Goal: Task Accomplishment & Management: Use online tool/utility

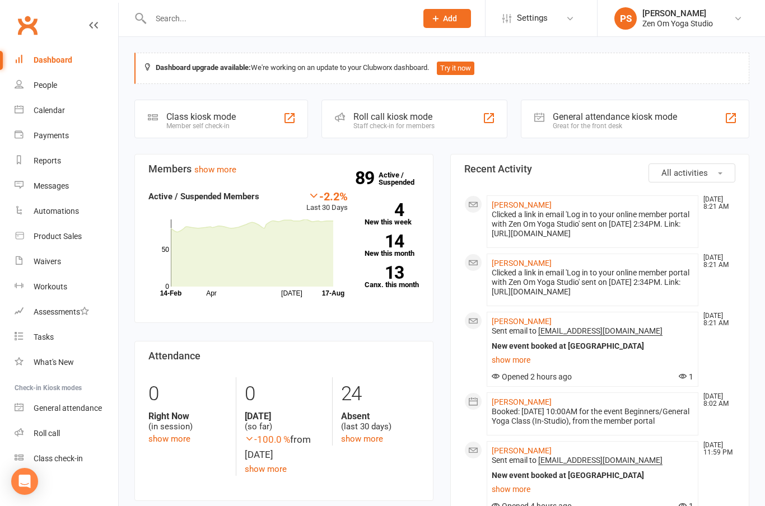
click at [509, 204] on link "[PERSON_NAME]" at bounding box center [521, 204] width 60 height 9
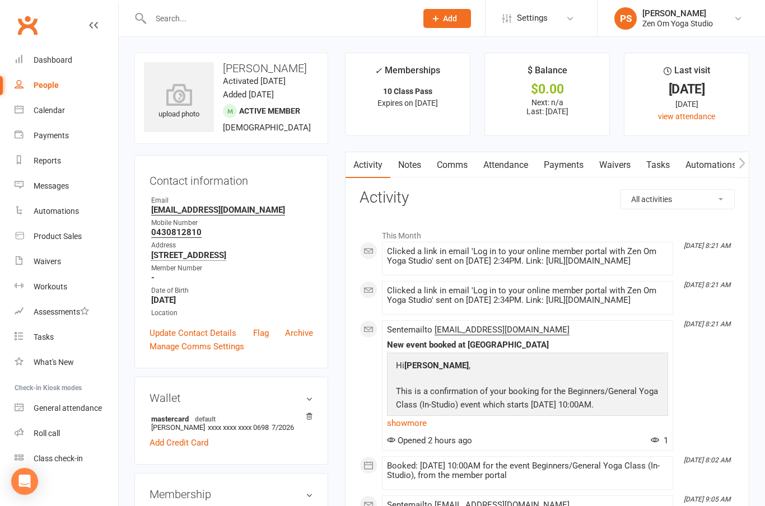
click at [42, 111] on div "Calendar" at bounding box center [49, 110] width 31 height 9
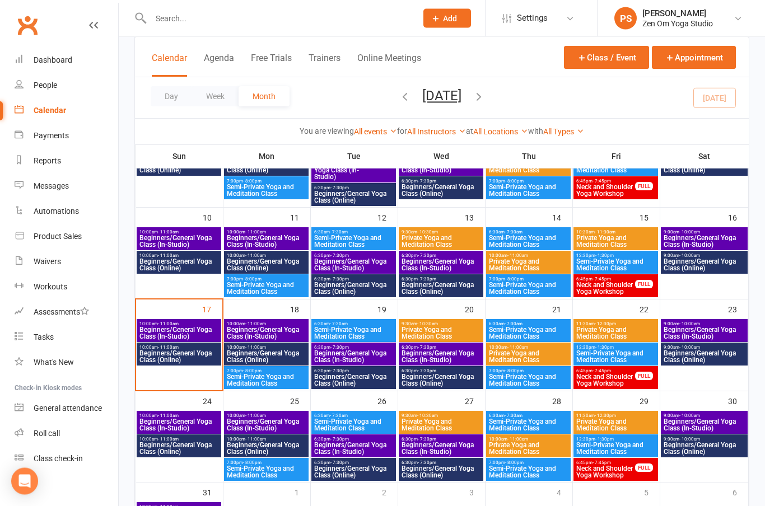
scroll to position [226, 0]
click at [165, 331] on span "Beginners/General Yoga Class (In-Studio)" at bounding box center [179, 332] width 80 height 13
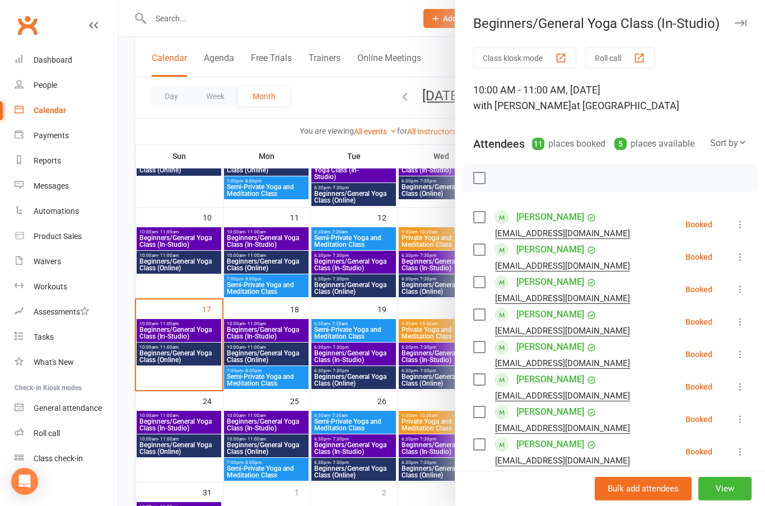
click at [741, 226] on icon at bounding box center [739, 224] width 11 height 11
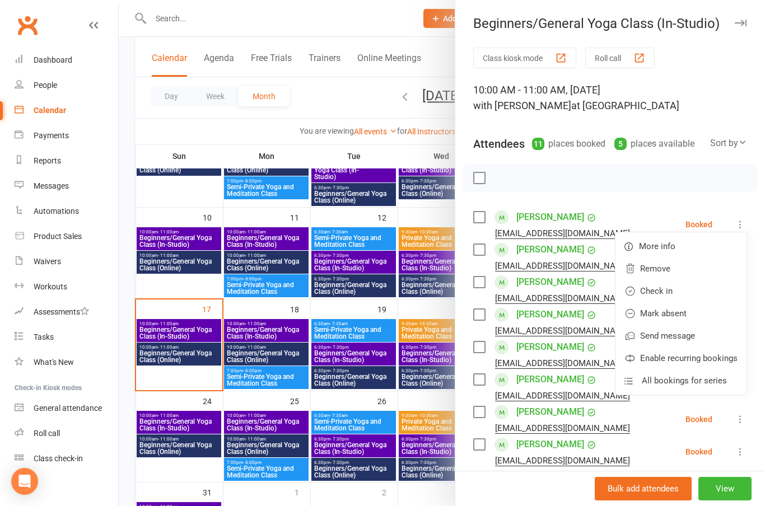
click at [665, 286] on link "Check in" at bounding box center [680, 291] width 131 height 22
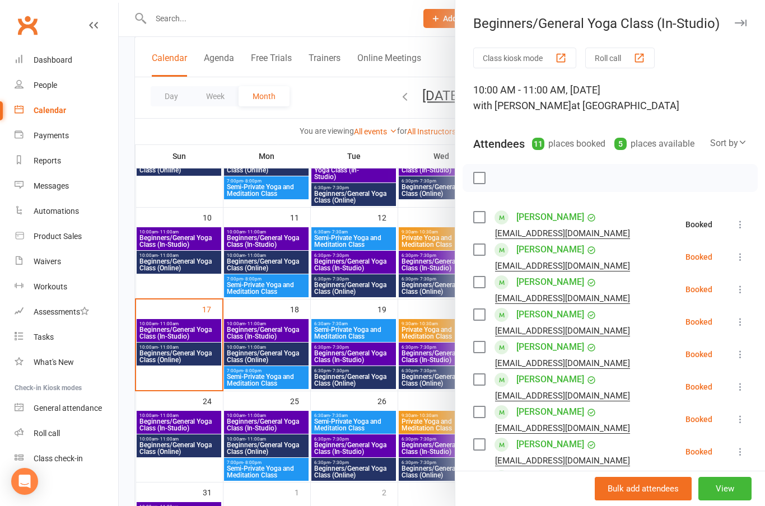
click at [744, 253] on icon at bounding box center [739, 256] width 11 height 11
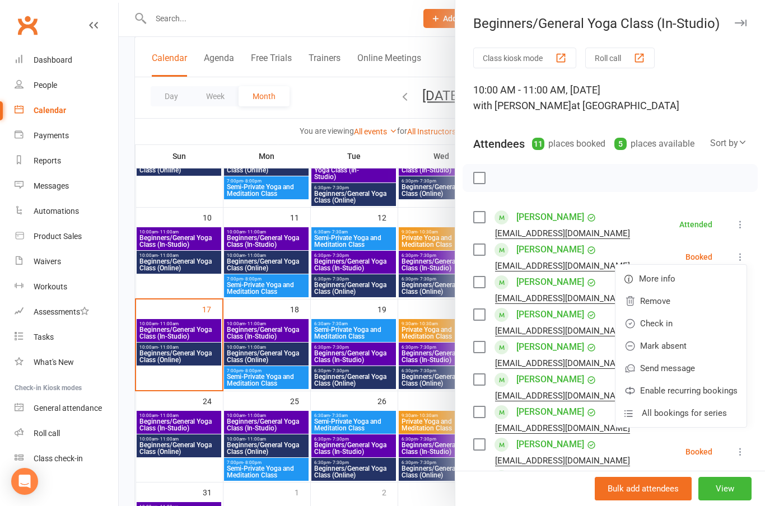
click at [667, 320] on link "Check in" at bounding box center [680, 323] width 131 height 22
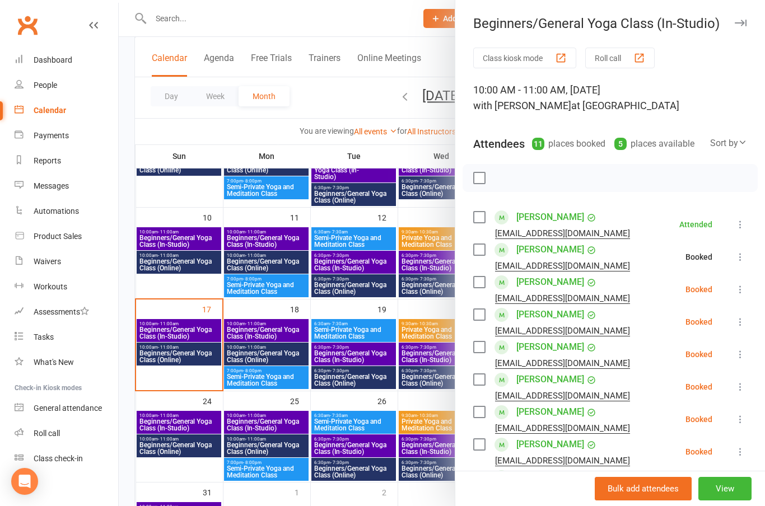
click at [739, 289] on icon at bounding box center [739, 289] width 11 height 11
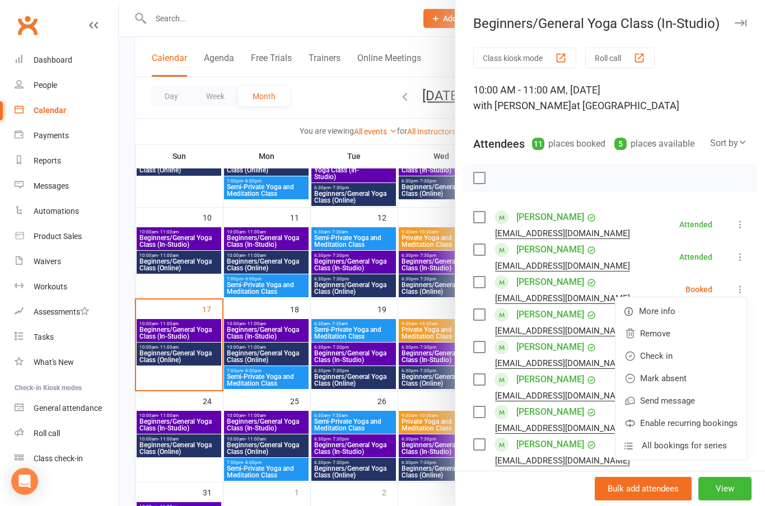
click at [657, 259] on li "[PERSON_NAME] [PERSON_NAME][EMAIL_ADDRESS][DOMAIN_NAME] Attended More info Remo…" at bounding box center [610, 257] width 274 height 32
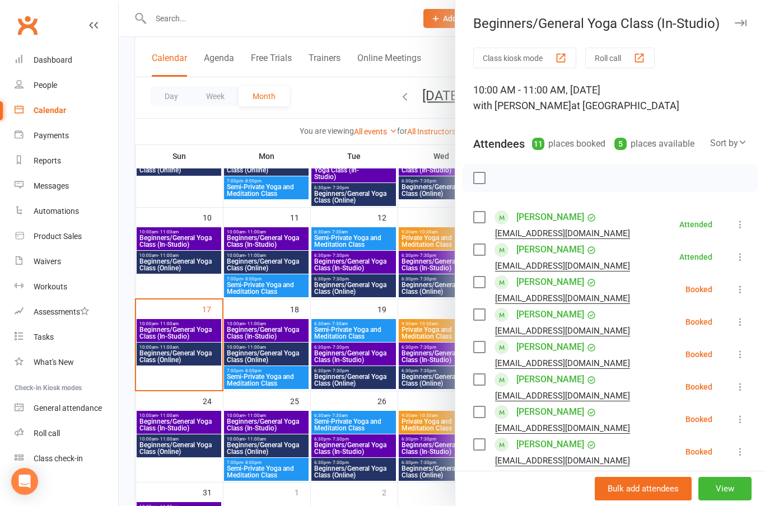
click at [744, 319] on icon at bounding box center [739, 321] width 11 height 11
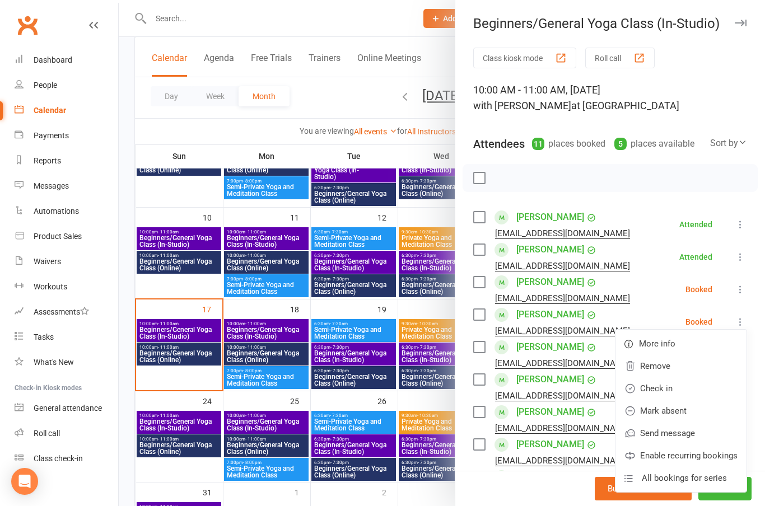
click at [657, 387] on link "Check in" at bounding box center [680, 388] width 131 height 22
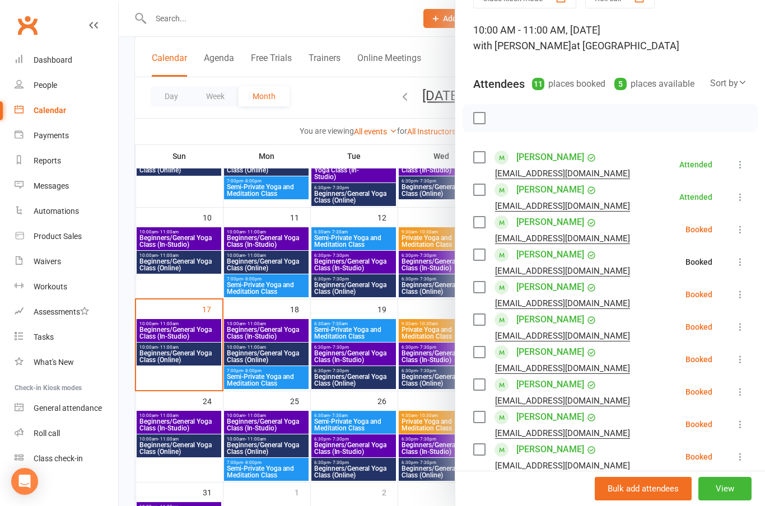
scroll to position [68, 0]
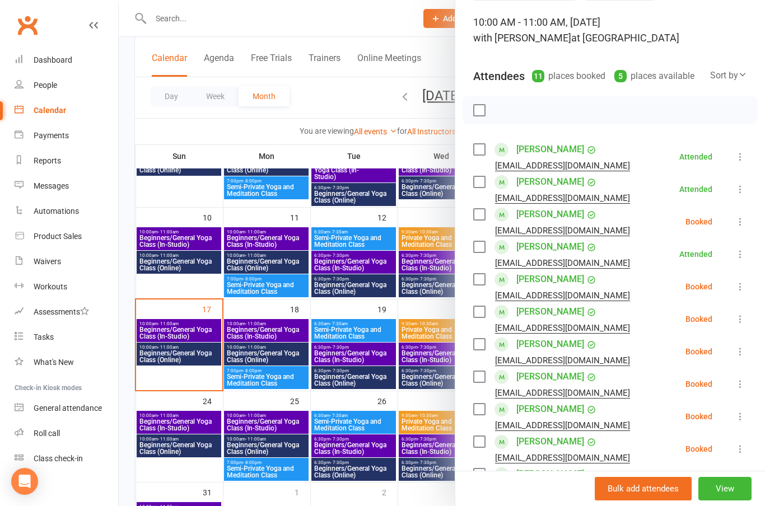
click at [741, 282] on icon at bounding box center [739, 286] width 11 height 11
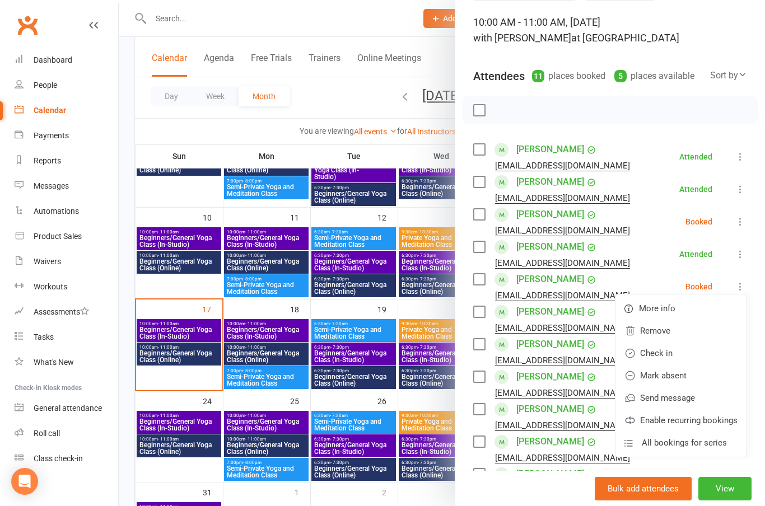
click at [663, 353] on link "Check in" at bounding box center [680, 353] width 131 height 22
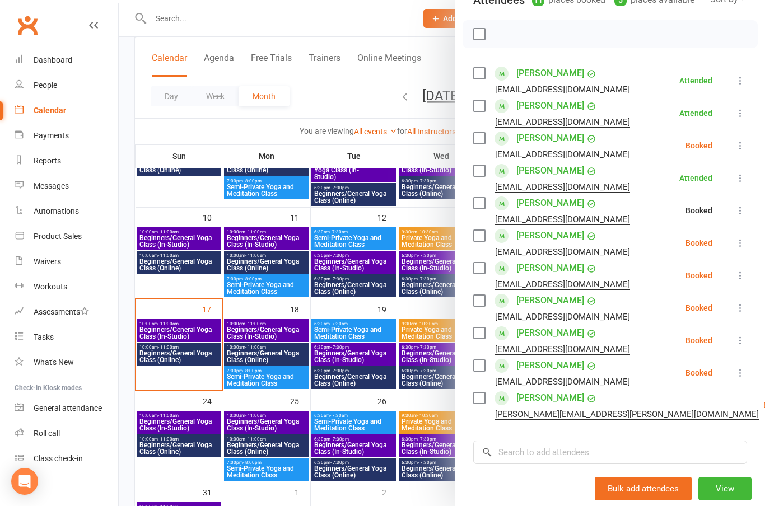
scroll to position [157, 0]
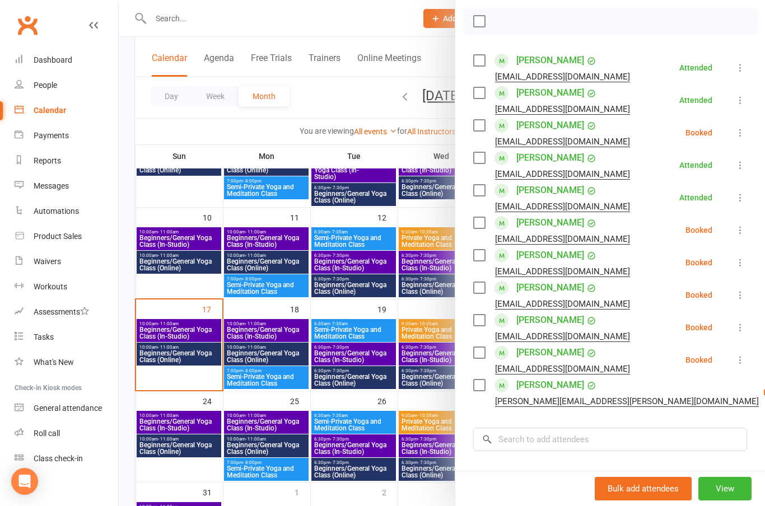
click at [743, 235] on icon at bounding box center [739, 229] width 11 height 11
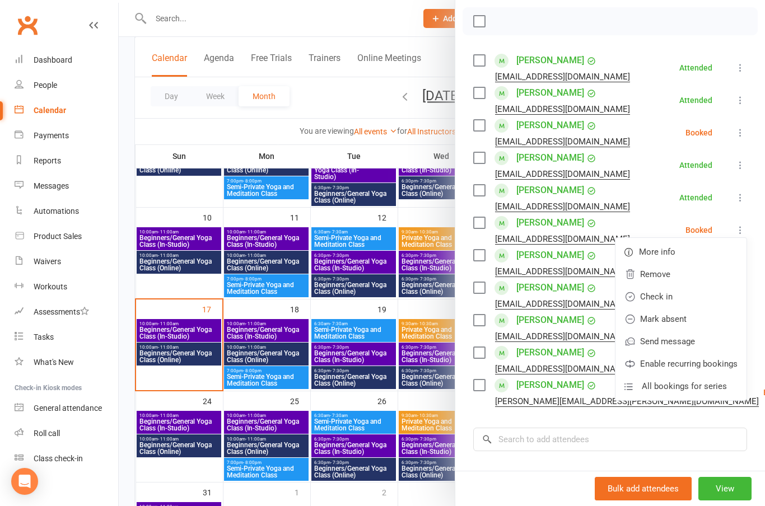
click at [659, 296] on link "Check in" at bounding box center [680, 296] width 131 height 22
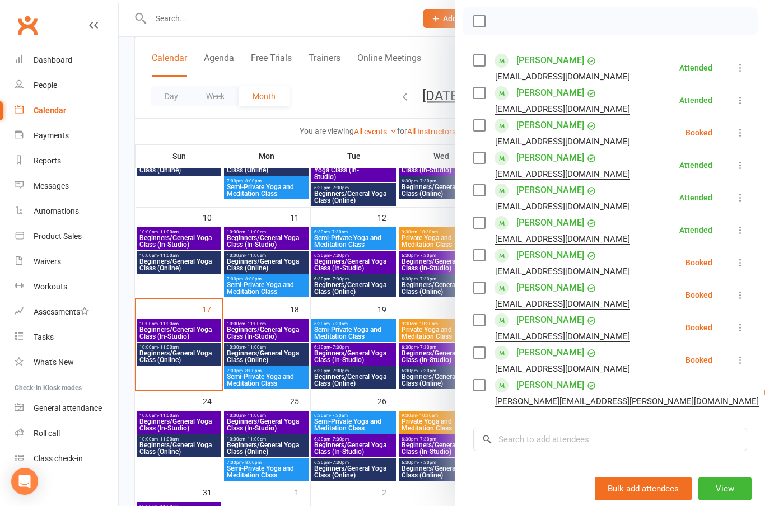
click at [742, 259] on icon at bounding box center [739, 262] width 11 height 11
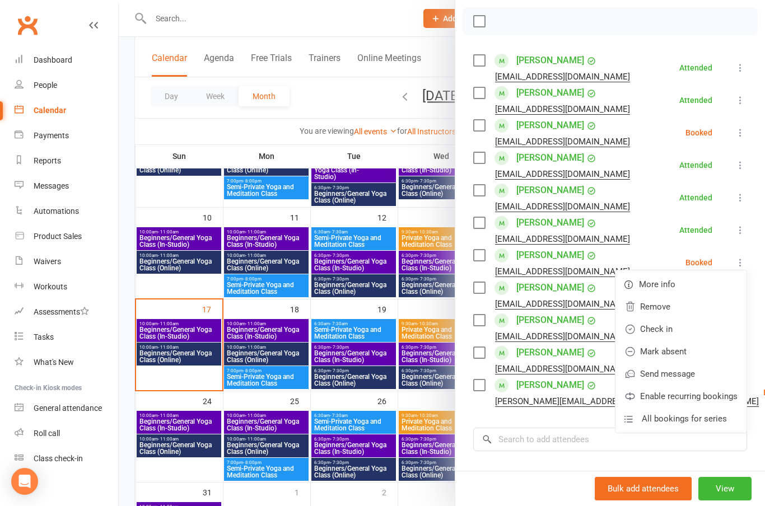
click at [662, 327] on link "Check in" at bounding box center [680, 329] width 131 height 22
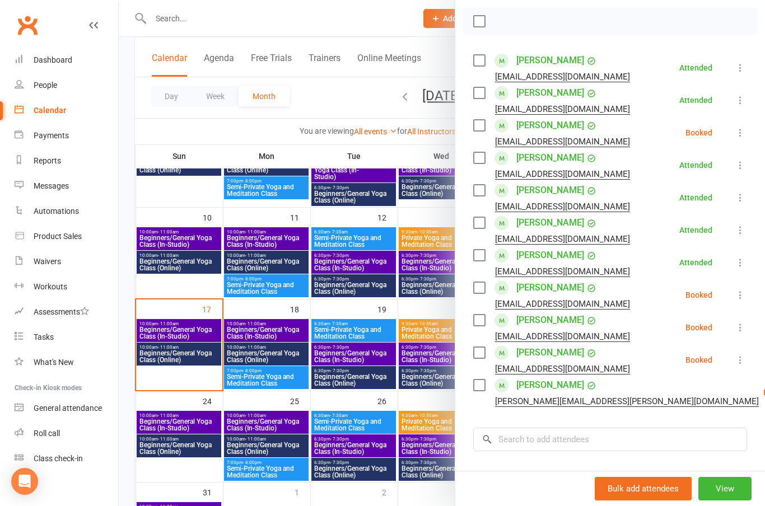
click at [740, 296] on icon at bounding box center [739, 294] width 11 height 11
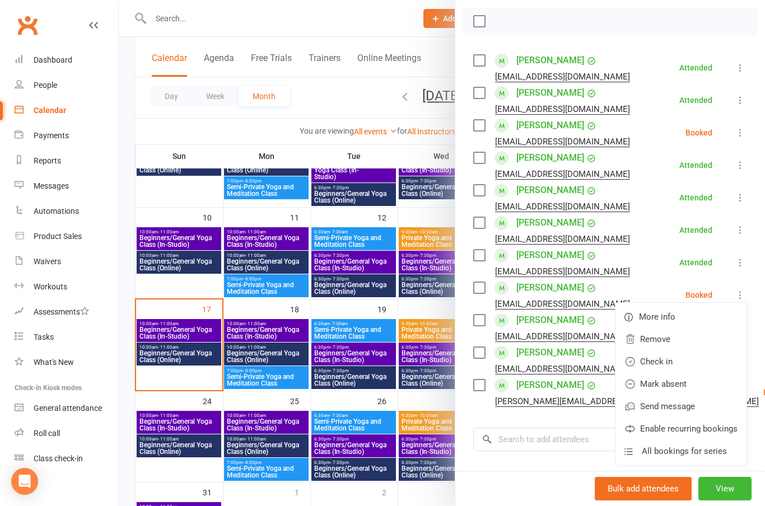
click at [657, 360] on link "Check in" at bounding box center [680, 361] width 131 height 22
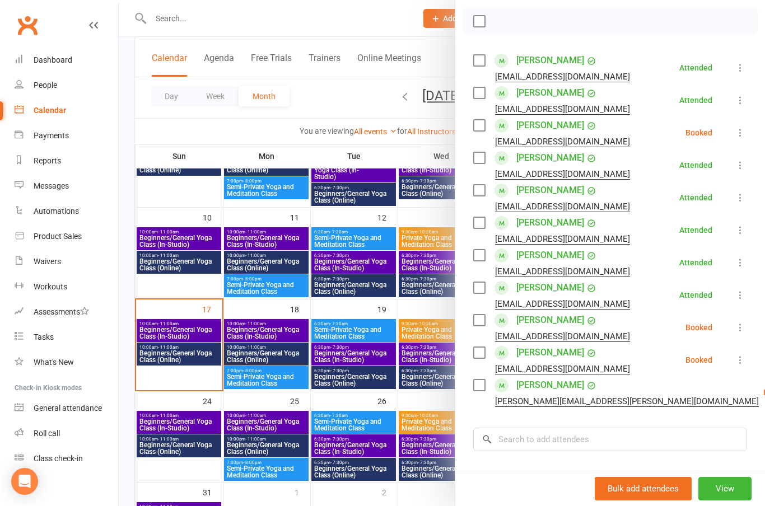
click at [745, 327] on icon at bounding box center [739, 327] width 11 height 11
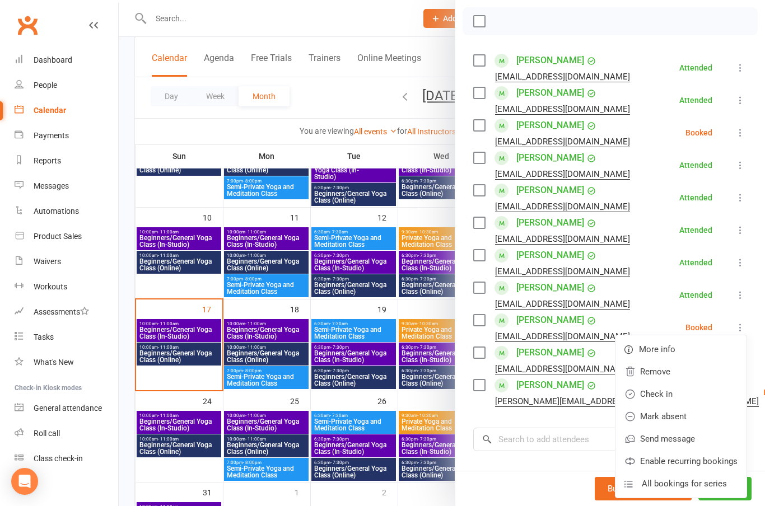
click at [661, 396] on link "Check in" at bounding box center [680, 394] width 131 height 22
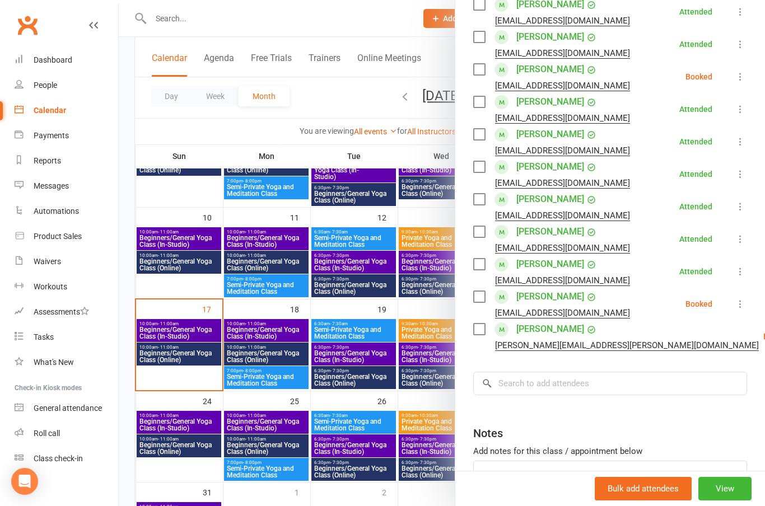
scroll to position [235, 0]
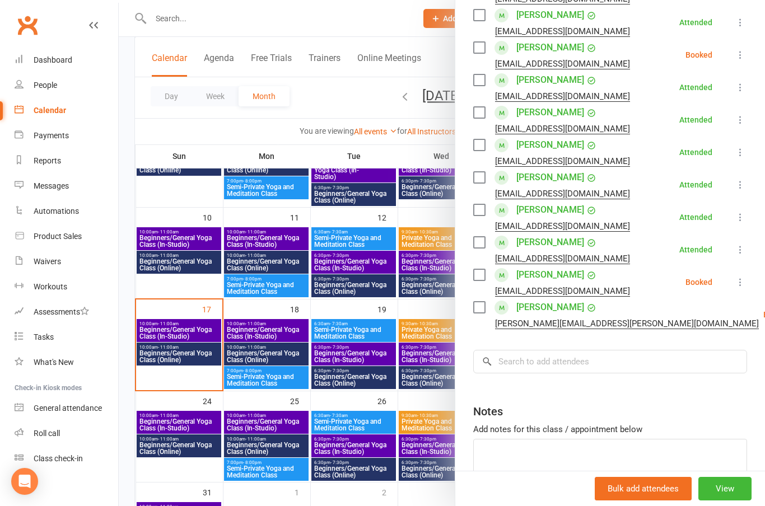
click at [746, 283] on button at bounding box center [739, 281] width 13 height 13
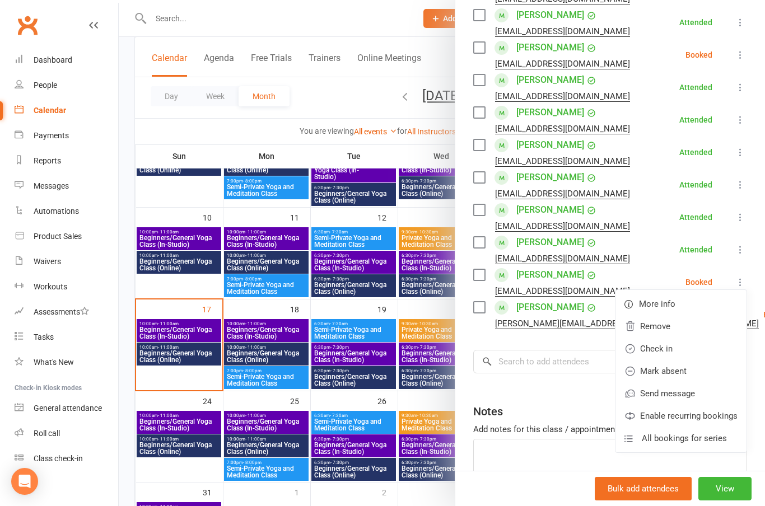
click at [664, 346] on link "Check in" at bounding box center [680, 349] width 131 height 22
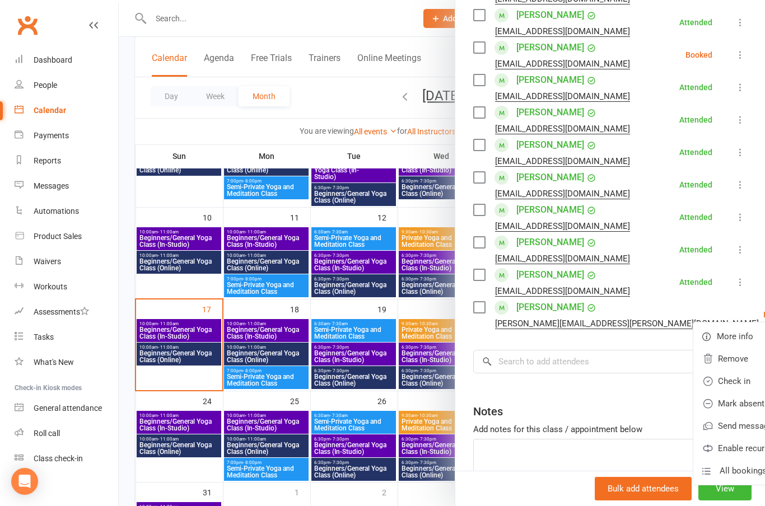
click at [693, 381] on link "Check in" at bounding box center [758, 381] width 131 height 22
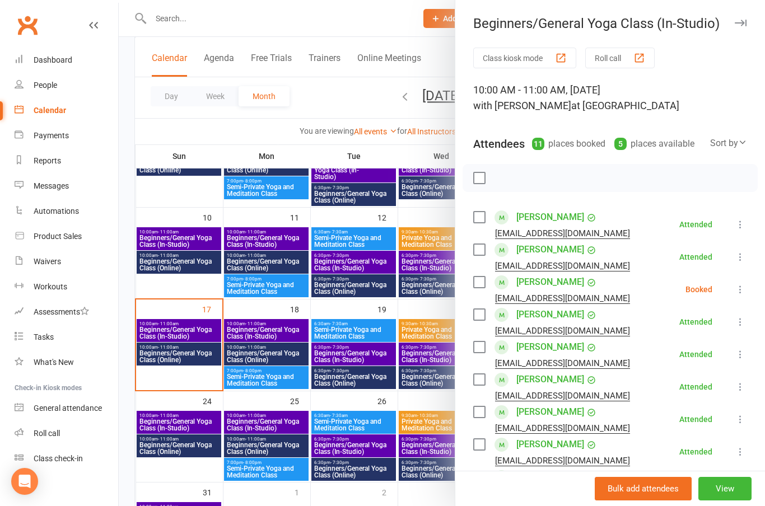
scroll to position [0, 0]
click at [740, 28] on button "button" at bounding box center [739, 22] width 13 height 13
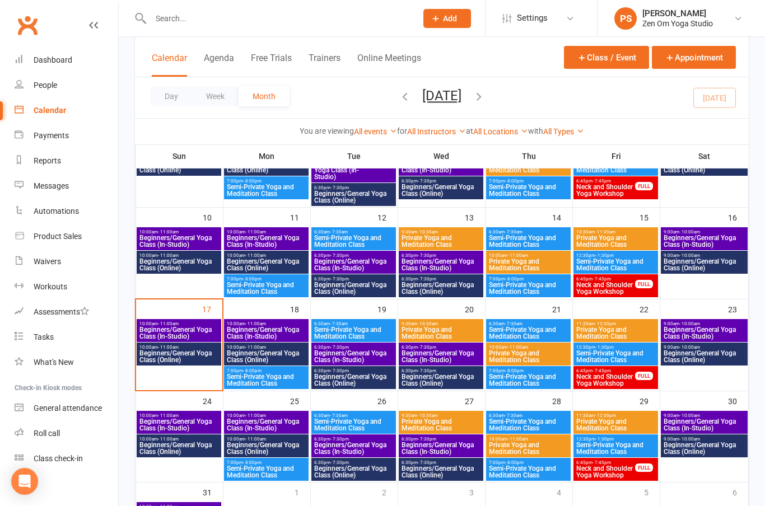
click at [151, 355] on span "Beginners/General Yoga Class (Online)" at bounding box center [179, 356] width 80 height 13
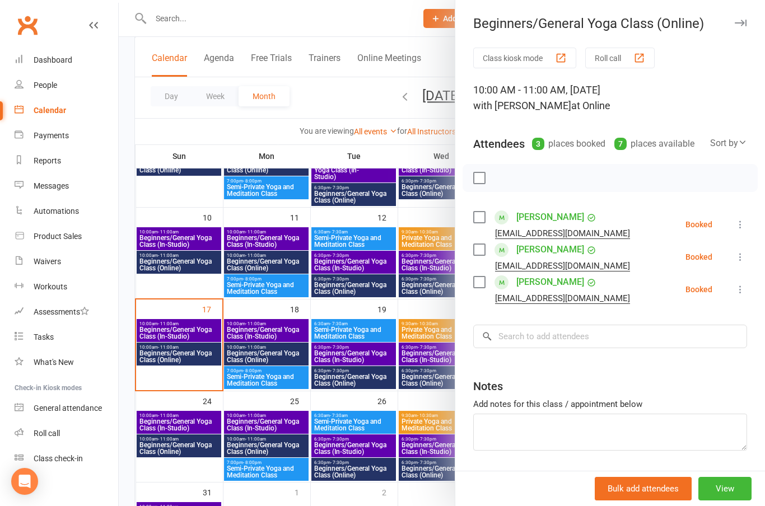
scroll to position [221, 0]
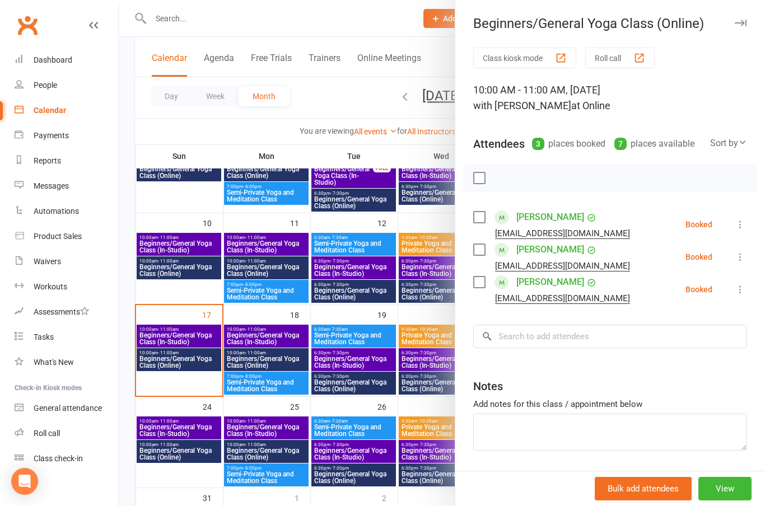
click at [739, 259] on icon at bounding box center [739, 256] width 11 height 11
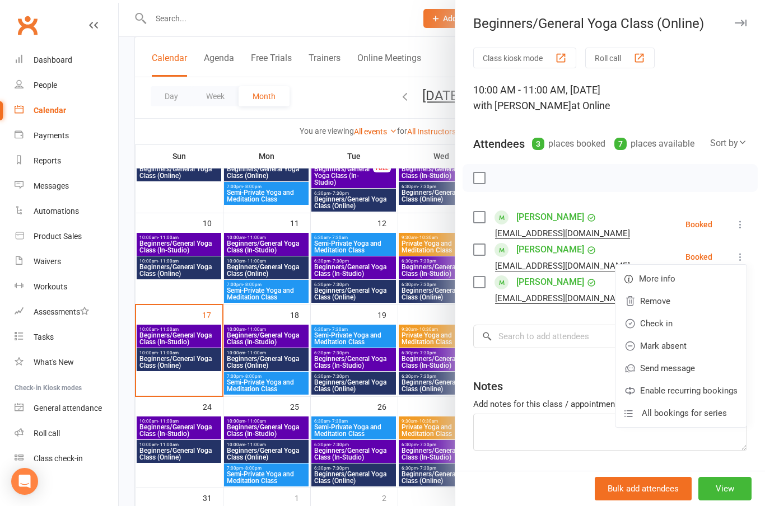
click at [666, 322] on link "Check in" at bounding box center [680, 323] width 131 height 22
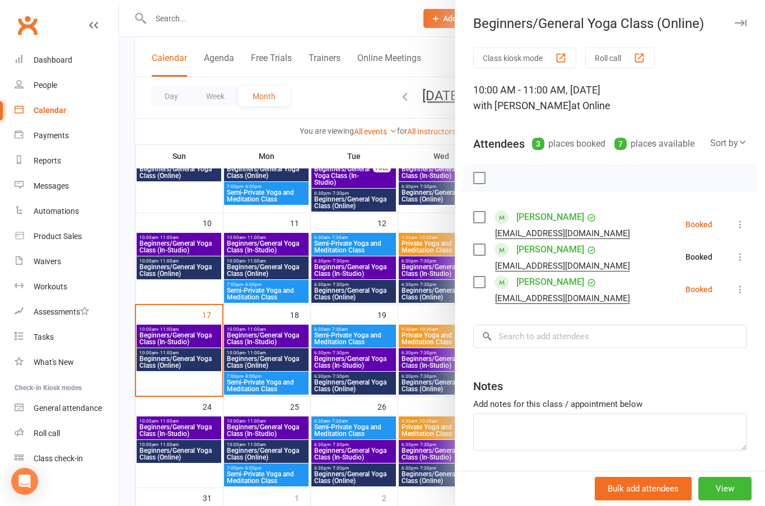
click at [746, 283] on button at bounding box center [739, 289] width 13 height 13
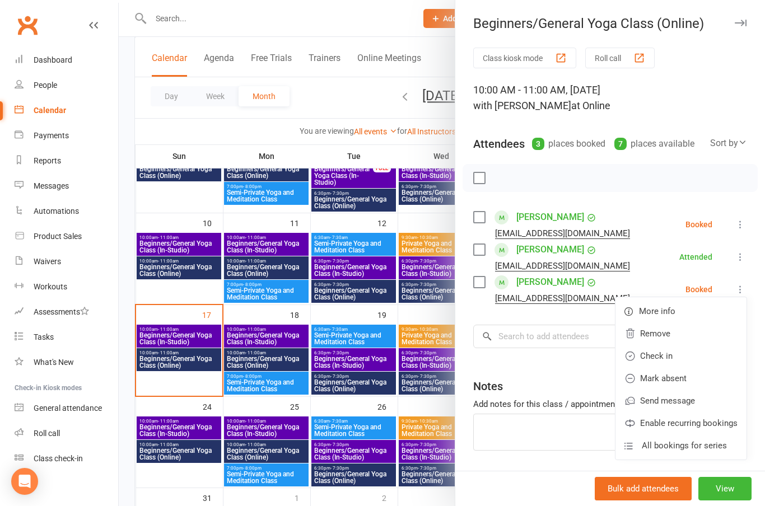
click at [661, 358] on link "Check in" at bounding box center [680, 356] width 131 height 22
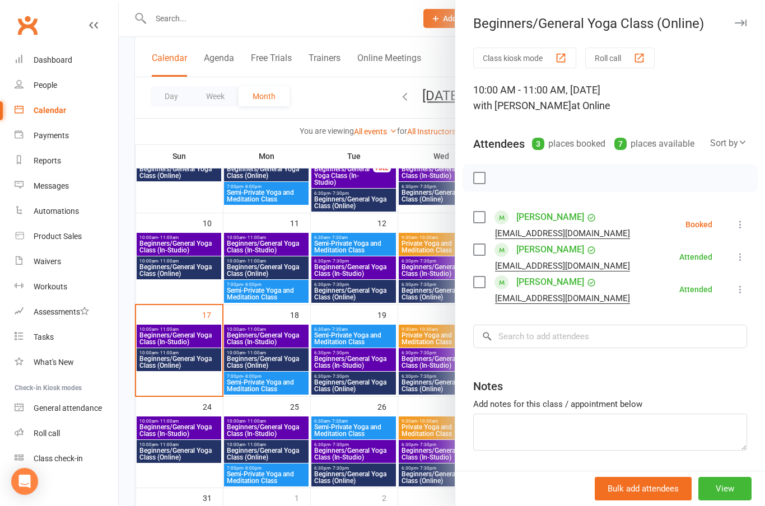
click at [741, 26] on icon "button" at bounding box center [740, 23] width 12 height 7
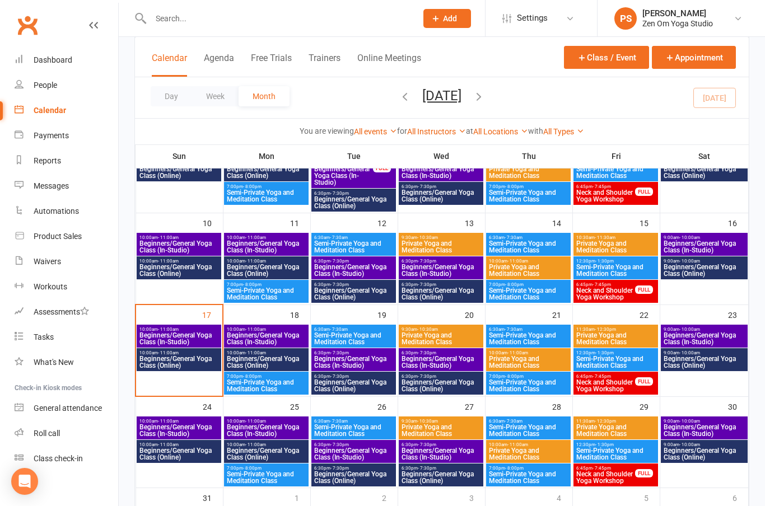
click at [156, 332] on span "Beginners/General Yoga Class (In-Studio)" at bounding box center [179, 338] width 80 height 13
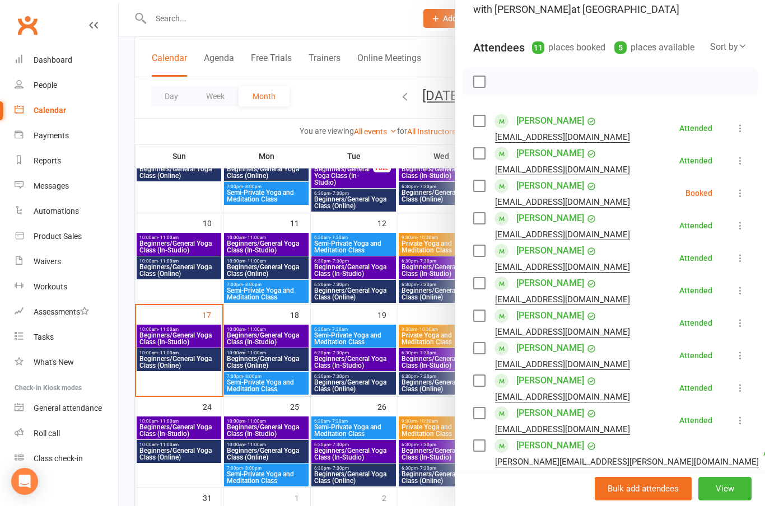
scroll to position [99, 0]
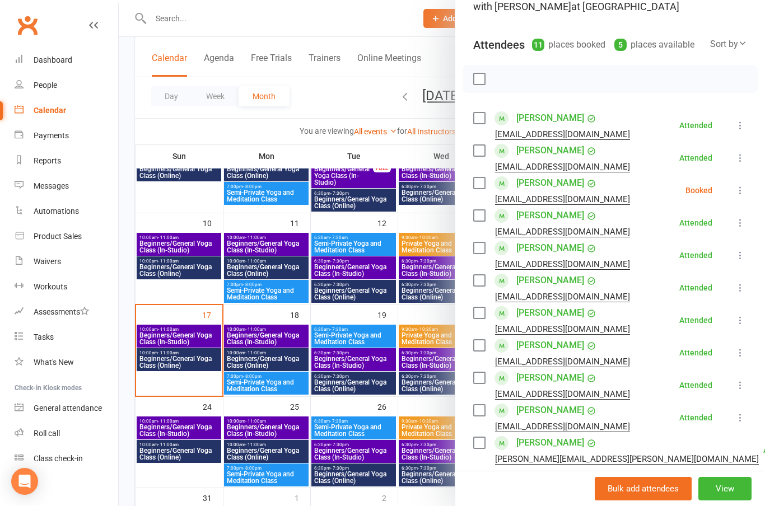
click at [551, 443] on link "[PERSON_NAME]" at bounding box center [550, 443] width 68 height 18
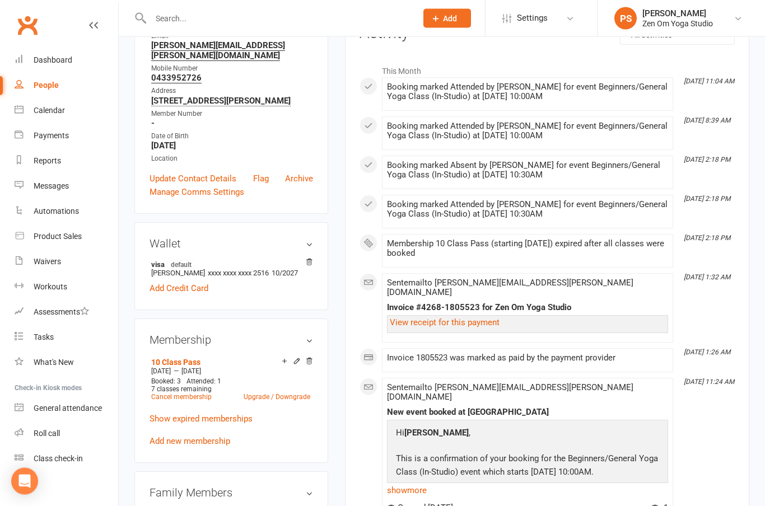
scroll to position [165, 0]
click at [52, 64] on div "Dashboard" at bounding box center [53, 59] width 39 height 9
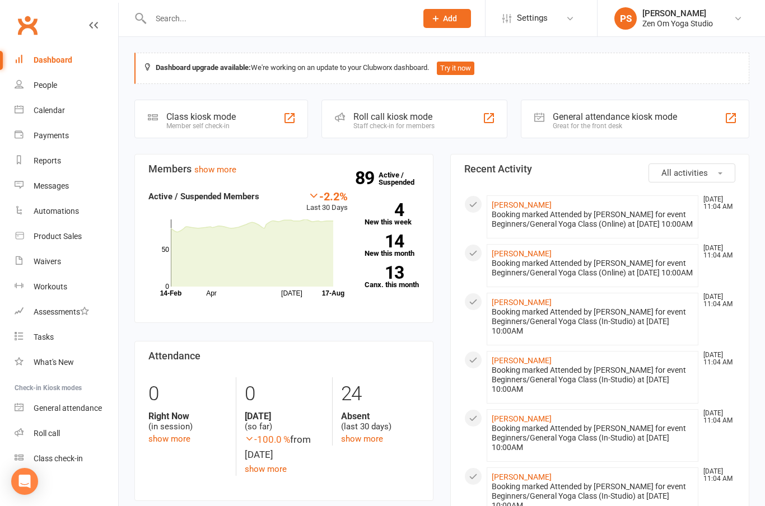
click at [54, 118] on link "Calendar" at bounding box center [67, 110] width 104 height 25
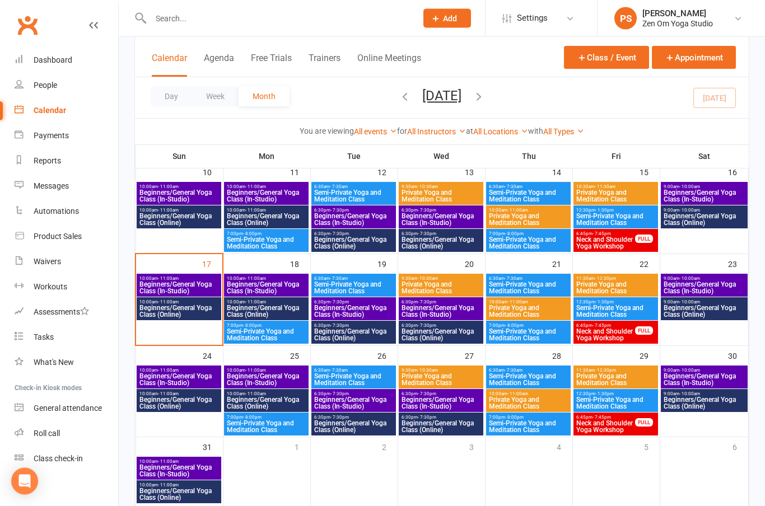
scroll to position [271, 0]
click at [189, 384] on span "Beginners/General Yoga Class (In-Studio)" at bounding box center [179, 379] width 80 height 13
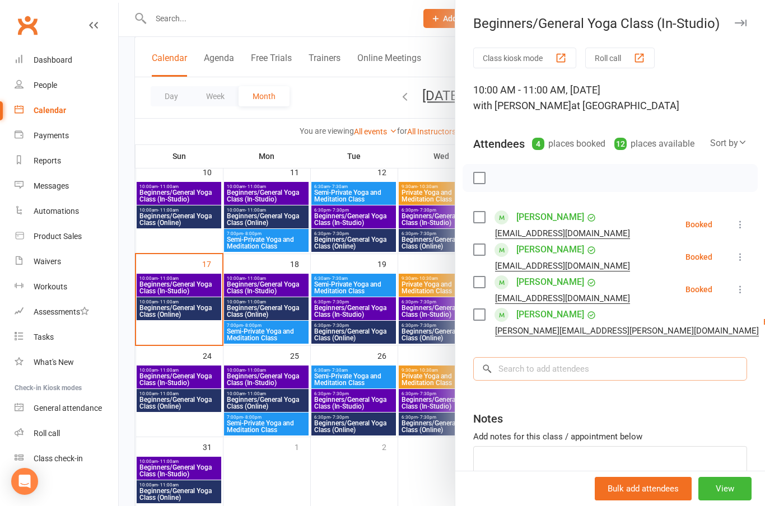
click at [596, 357] on input "search" at bounding box center [610, 369] width 274 height 24
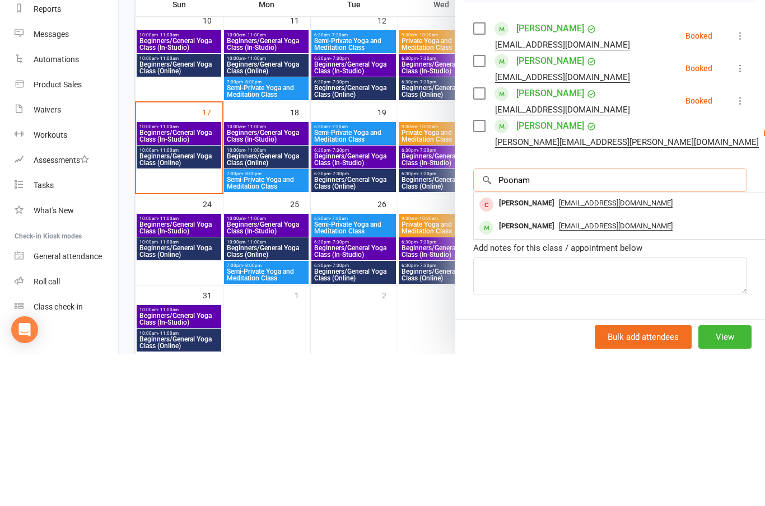
scroll to position [39, -1]
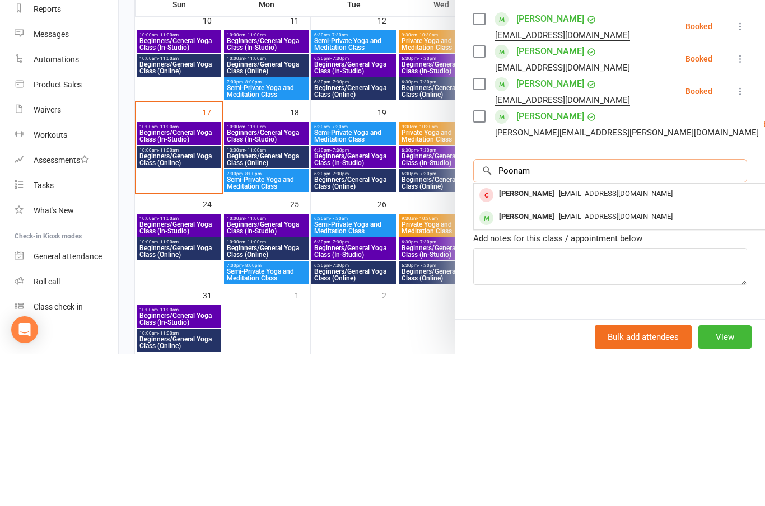
type input "Poonam"
click at [529, 360] on div "[PERSON_NAME]" at bounding box center [526, 368] width 64 height 16
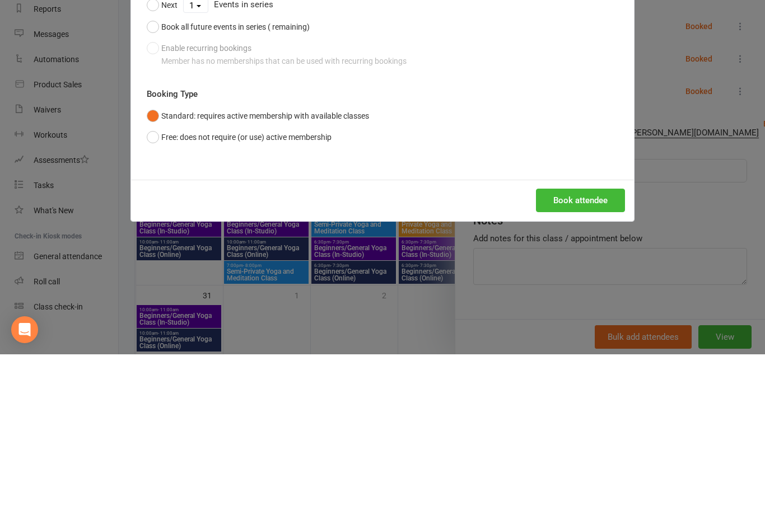
scroll to position [24, 0]
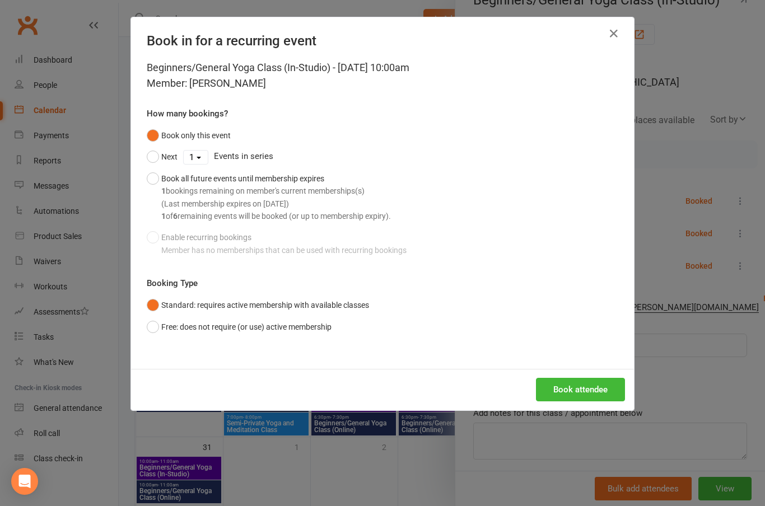
click at [578, 383] on button "Book attendee" at bounding box center [580, 390] width 89 height 24
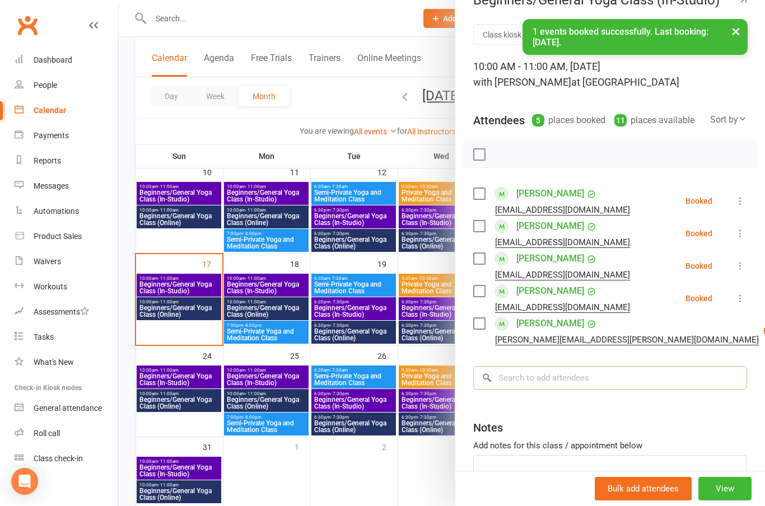
click at [610, 380] on input "search" at bounding box center [610, 378] width 274 height 24
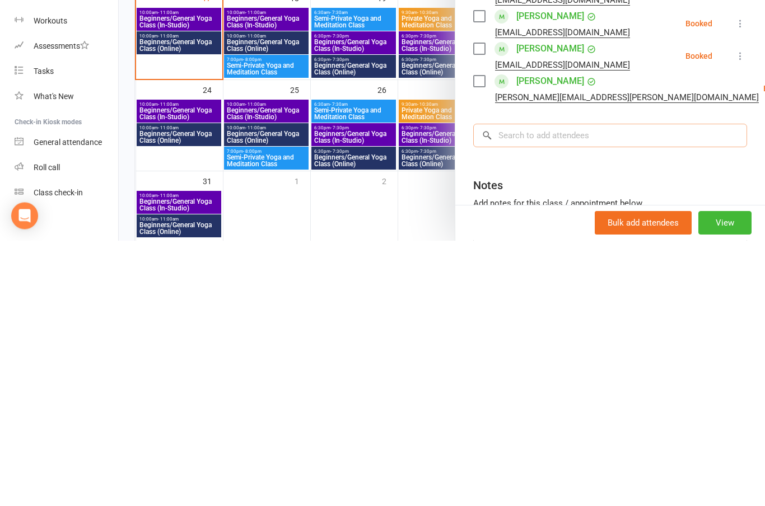
scroll to position [0, 0]
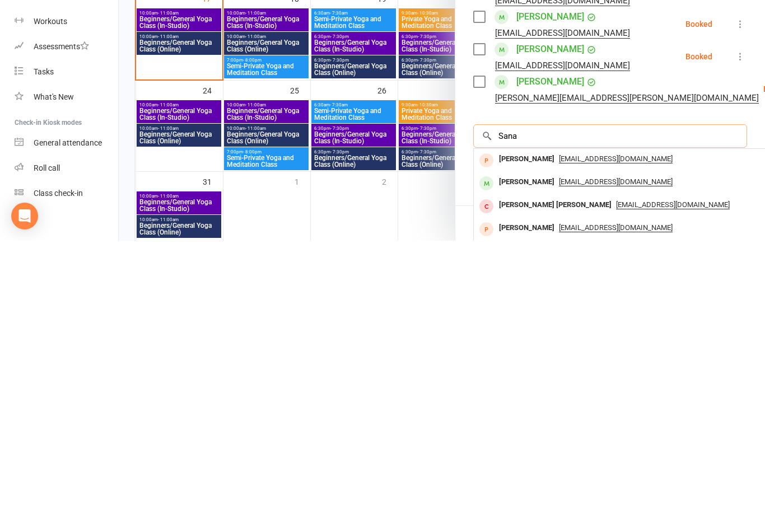
type input "Sana"
click at [524, 439] on div "[PERSON_NAME]" at bounding box center [526, 447] width 64 height 16
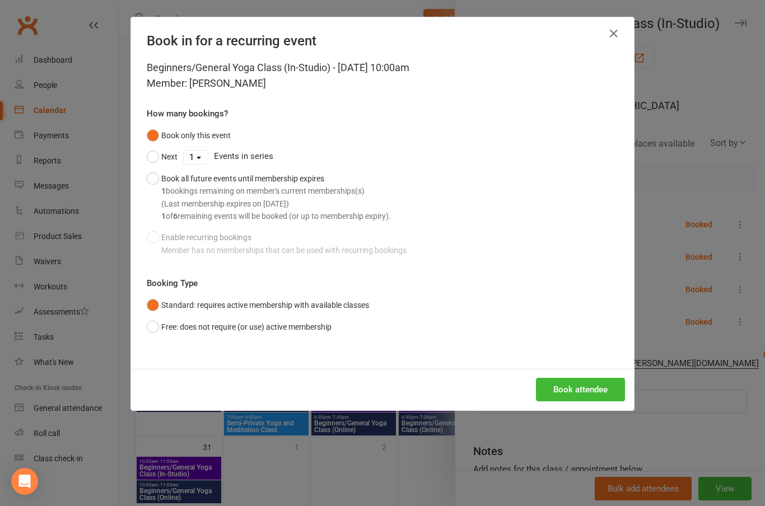
click at [575, 387] on button "Book attendee" at bounding box center [580, 390] width 89 height 24
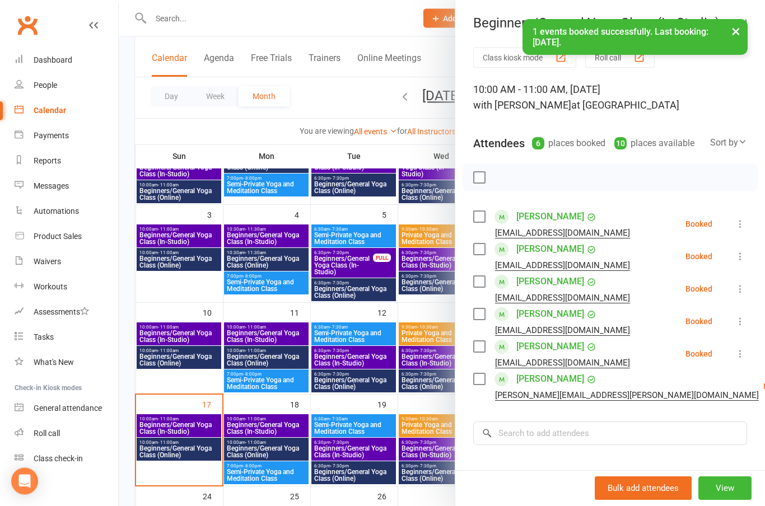
scroll to position [131, 0]
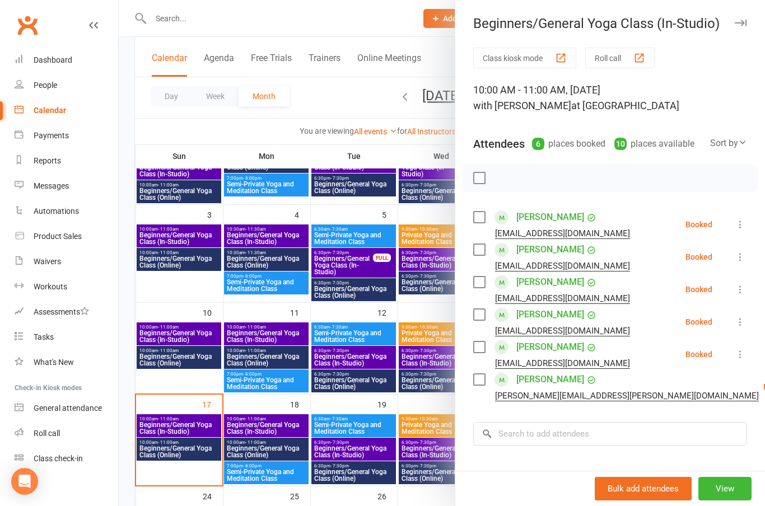
click at [547, 312] on link "[PERSON_NAME]" at bounding box center [550, 315] width 68 height 18
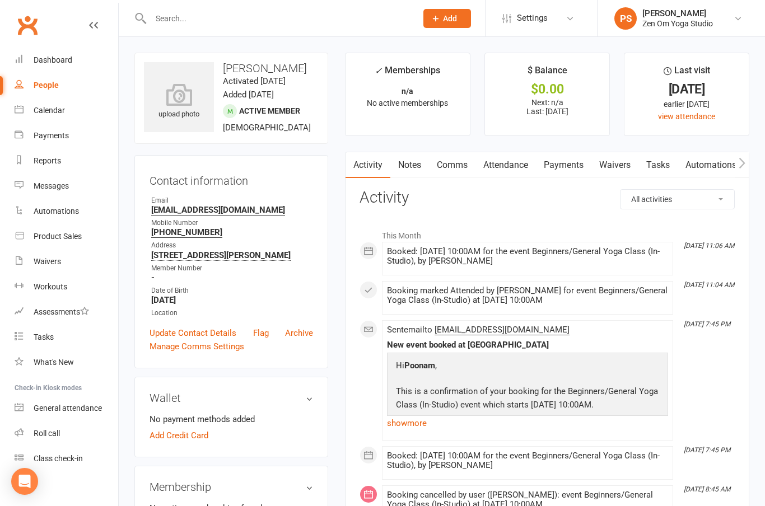
click at [51, 106] on div "Calendar" at bounding box center [49, 110] width 31 height 9
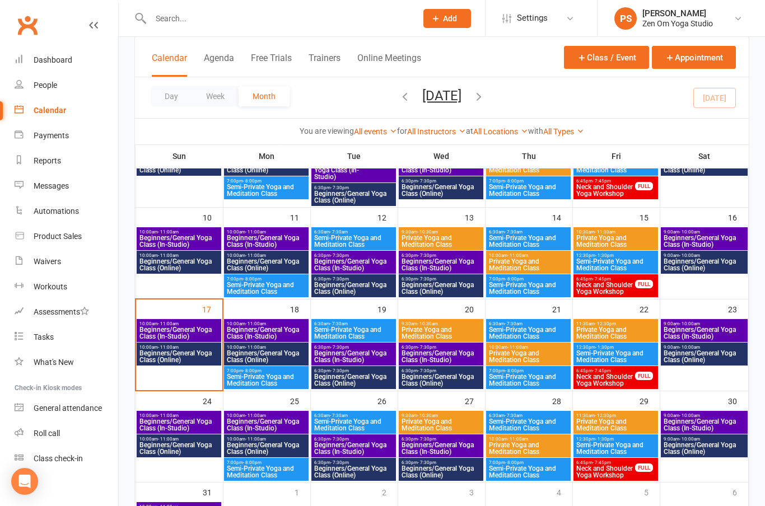
scroll to position [271, 0]
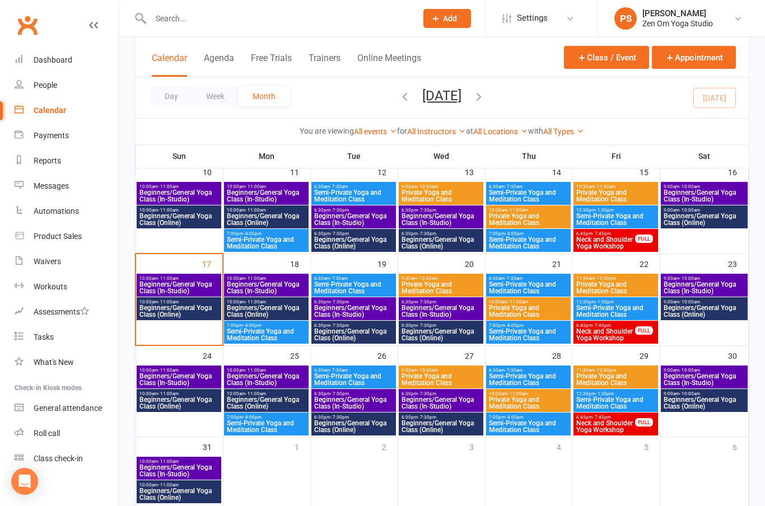
click at [184, 385] on span "Beginners/General Yoga Class (In-Studio)" at bounding box center [179, 379] width 80 height 13
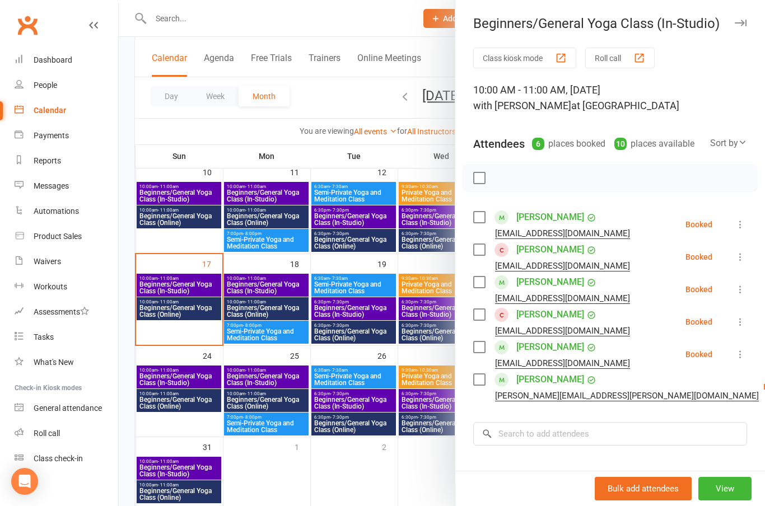
click at [538, 310] on link "[PERSON_NAME]" at bounding box center [550, 315] width 68 height 18
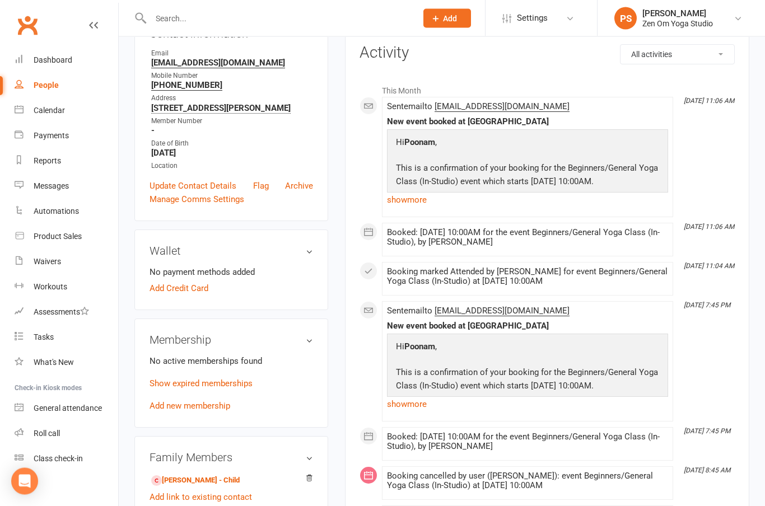
scroll to position [145, 0]
click at [50, 109] on div "Calendar" at bounding box center [49, 110] width 31 height 9
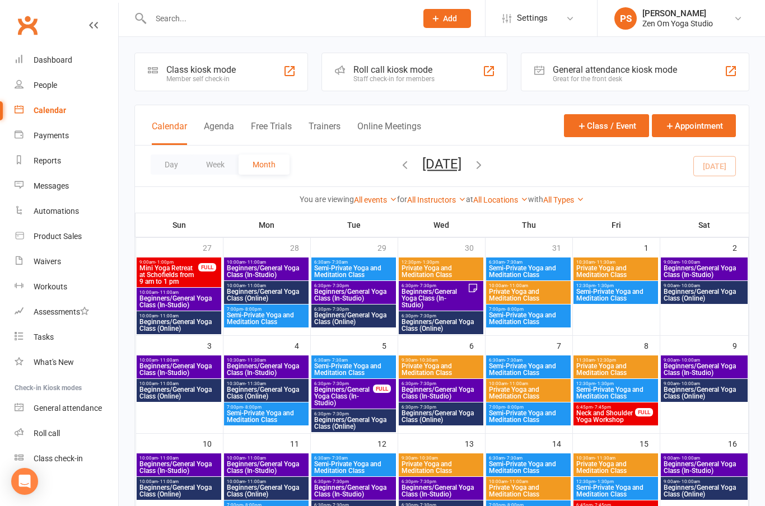
click at [192, 375] on span "Beginners/General Yoga Class (In-Studio)" at bounding box center [179, 369] width 80 height 13
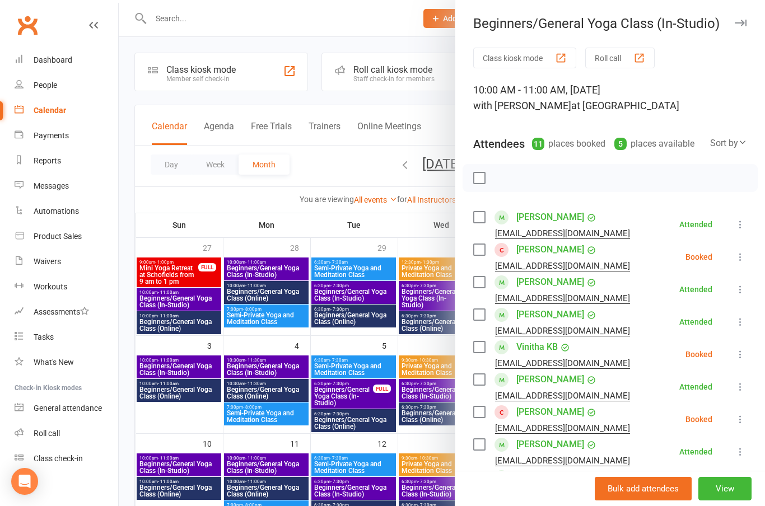
click at [743, 24] on icon "button" at bounding box center [740, 23] width 12 height 7
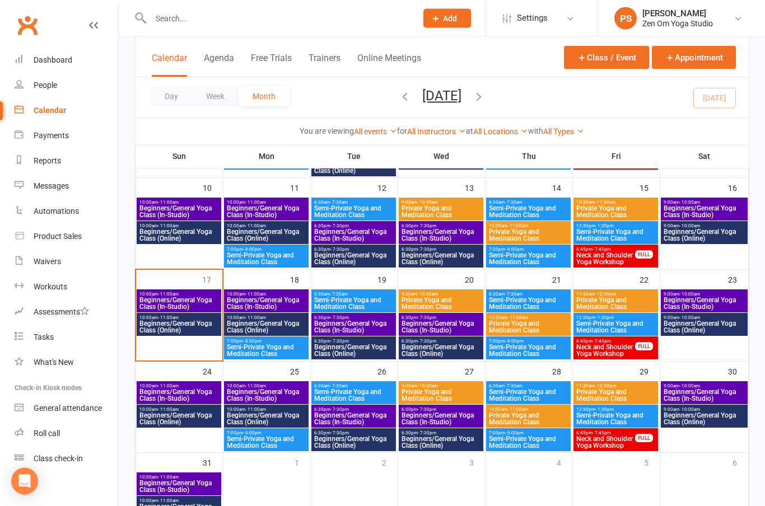
click at [176, 298] on span "Beginners/General Yoga Class (In-Studio)" at bounding box center [179, 303] width 80 height 13
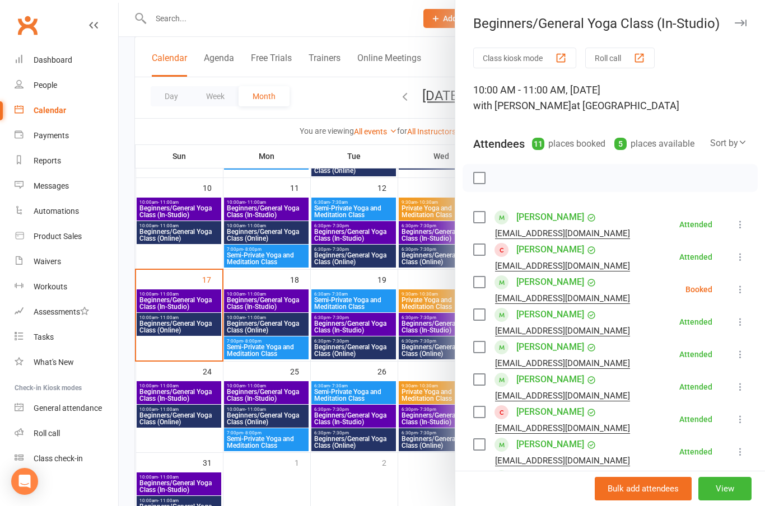
click at [553, 412] on link "[PERSON_NAME]" at bounding box center [550, 412] width 68 height 18
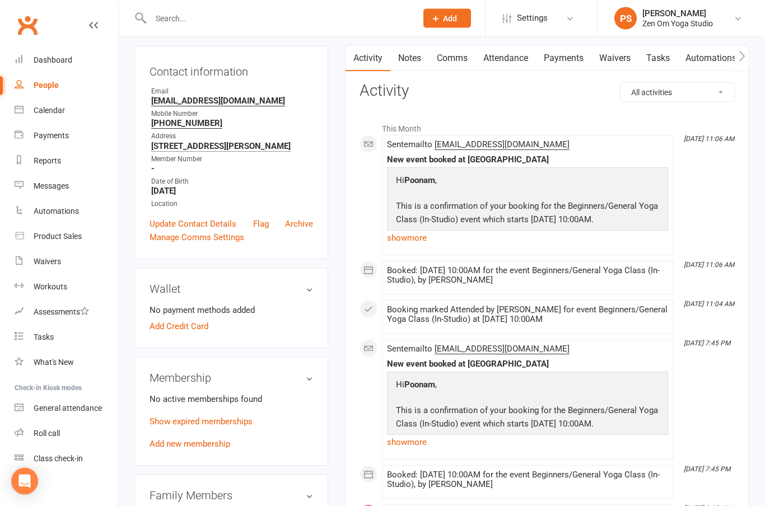
scroll to position [125, 0]
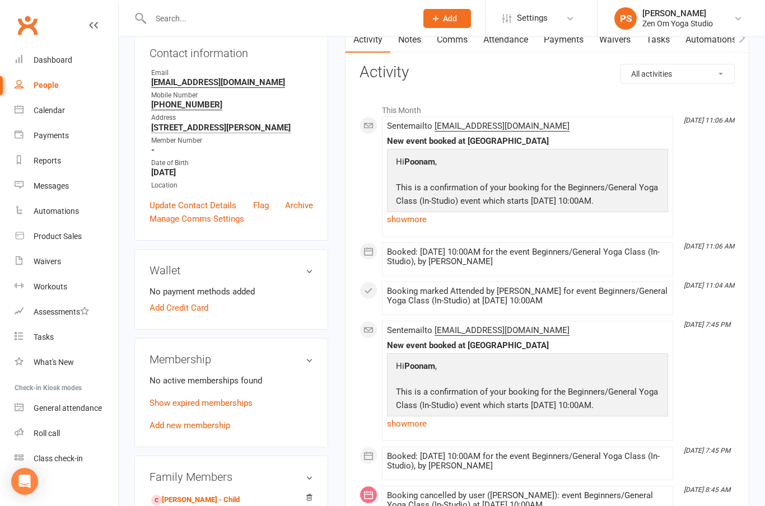
click at [218, 408] on link "Show expired memberships" at bounding box center [200, 403] width 103 height 10
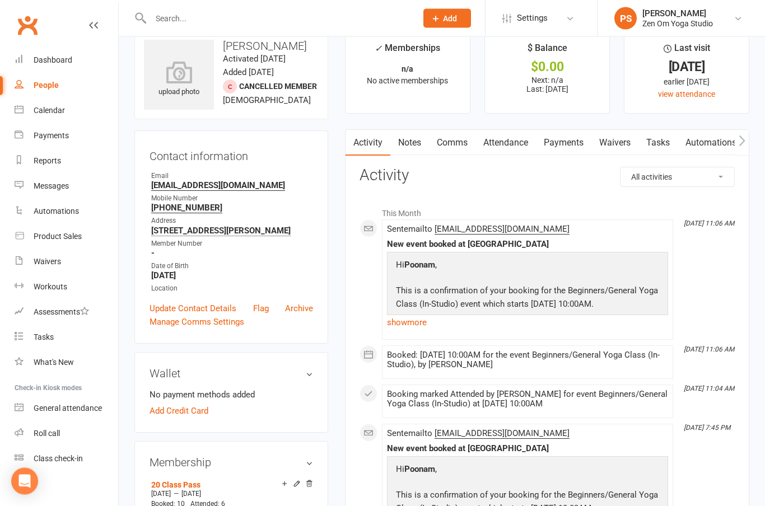
scroll to position [0, 0]
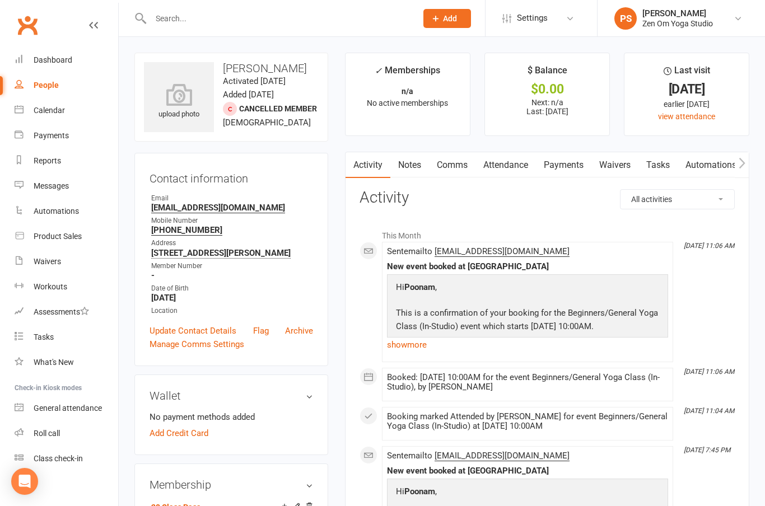
click at [511, 164] on link "Attendance" at bounding box center [505, 165] width 60 height 26
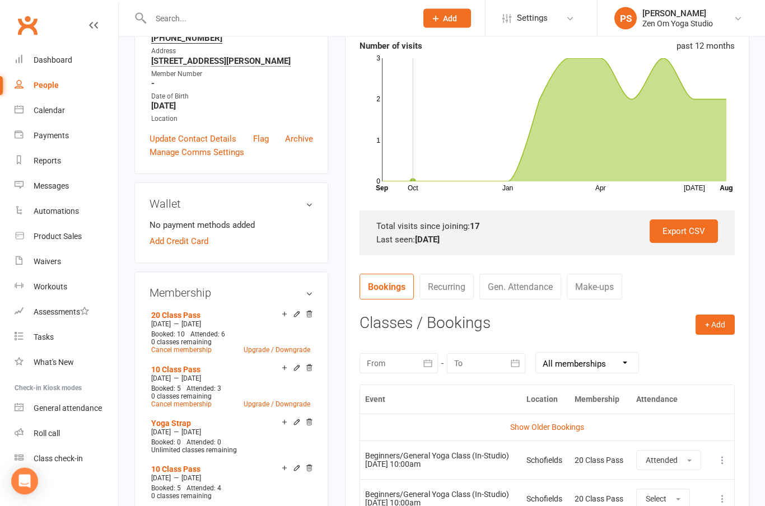
click at [560, 425] on link "Show Older Bookings" at bounding box center [547, 427] width 74 height 9
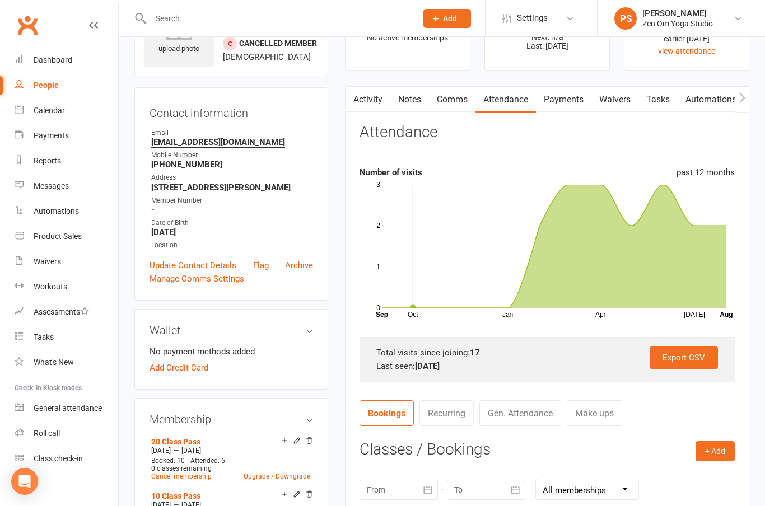
scroll to position [64, 0]
click at [55, 60] on div "Dashboard" at bounding box center [53, 59] width 39 height 9
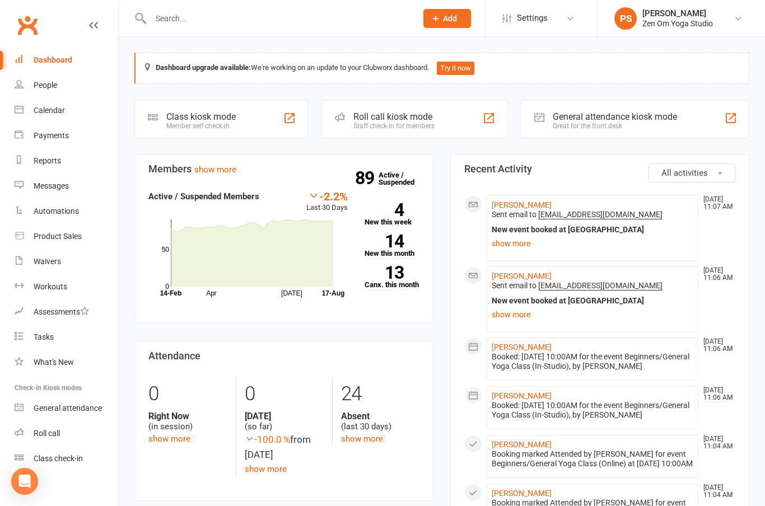
click at [527, 273] on link "[PERSON_NAME]" at bounding box center [521, 275] width 60 height 9
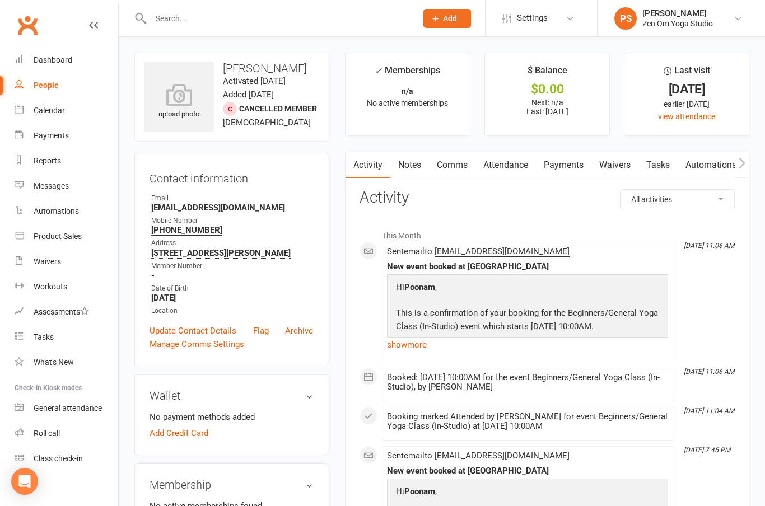
click at [40, 60] on div "Dashboard" at bounding box center [53, 59] width 39 height 9
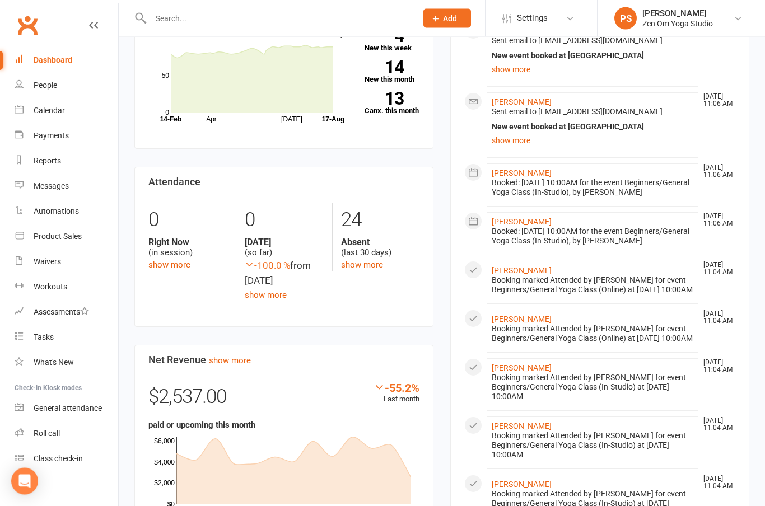
scroll to position [174, 0]
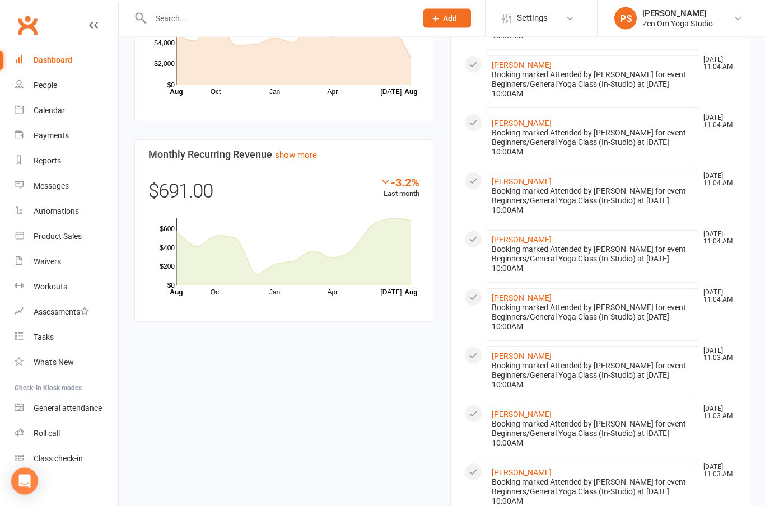
click at [47, 111] on div "Calendar" at bounding box center [49, 110] width 31 height 9
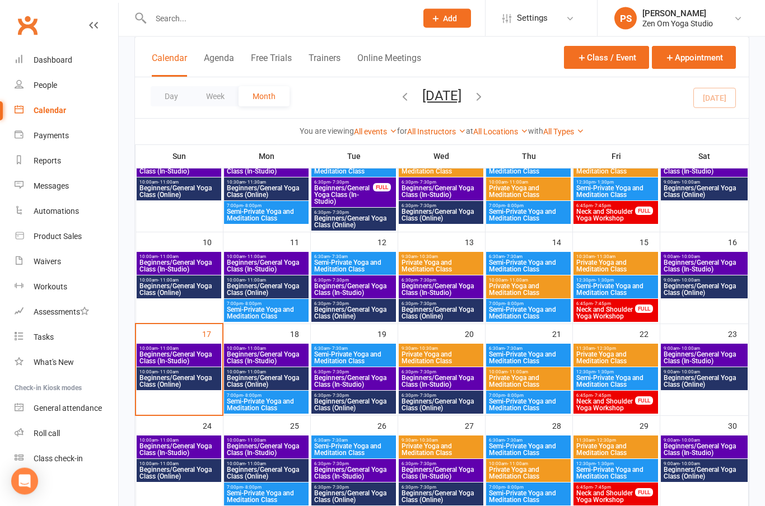
scroll to position [203, 0]
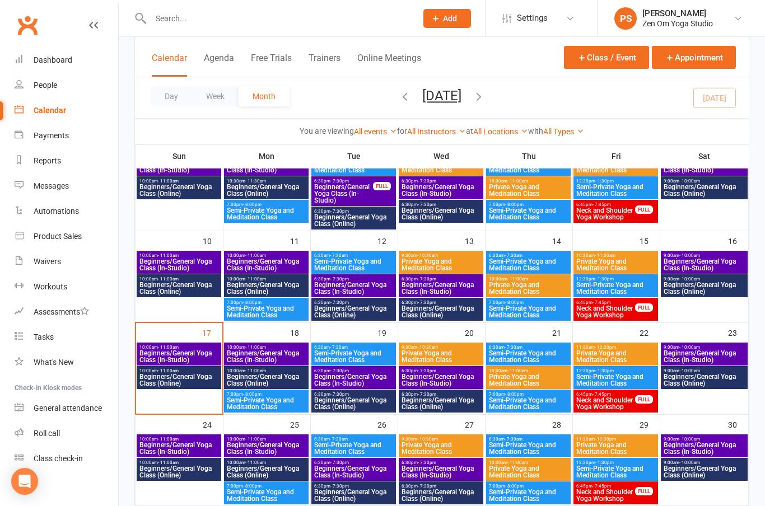
click at [168, 358] on span "Beginners/General Yoga Class (In-Studio)" at bounding box center [179, 356] width 80 height 13
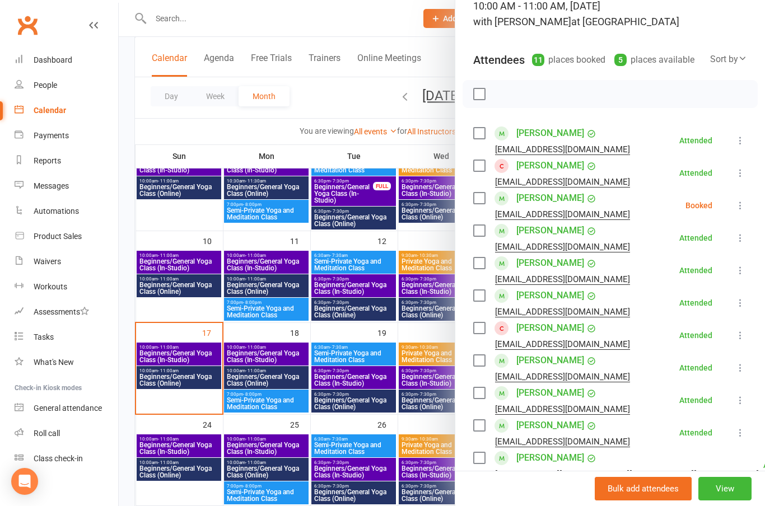
scroll to position [83, 0]
click at [537, 170] on link "[PERSON_NAME]" at bounding box center [550, 166] width 68 height 18
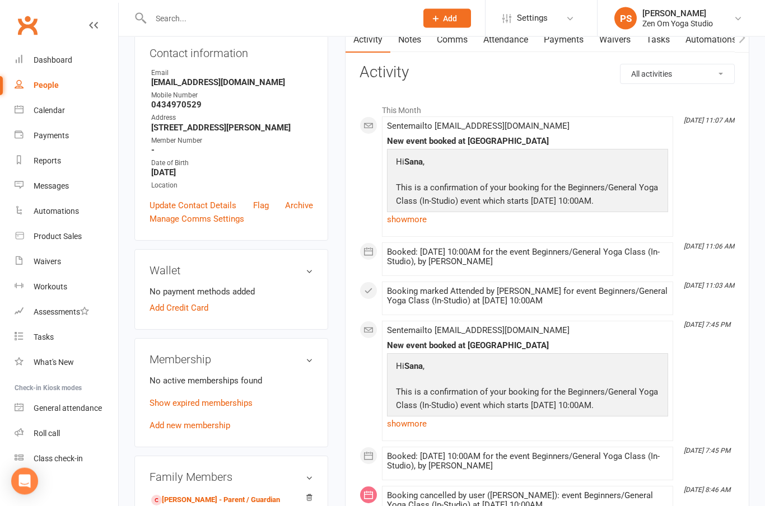
scroll to position [127, 0]
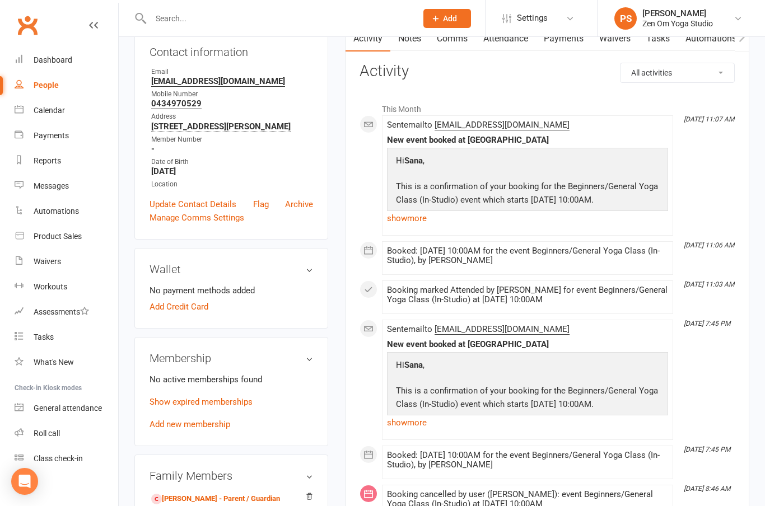
click at [185, 407] on link "Show expired memberships" at bounding box center [200, 402] width 103 height 10
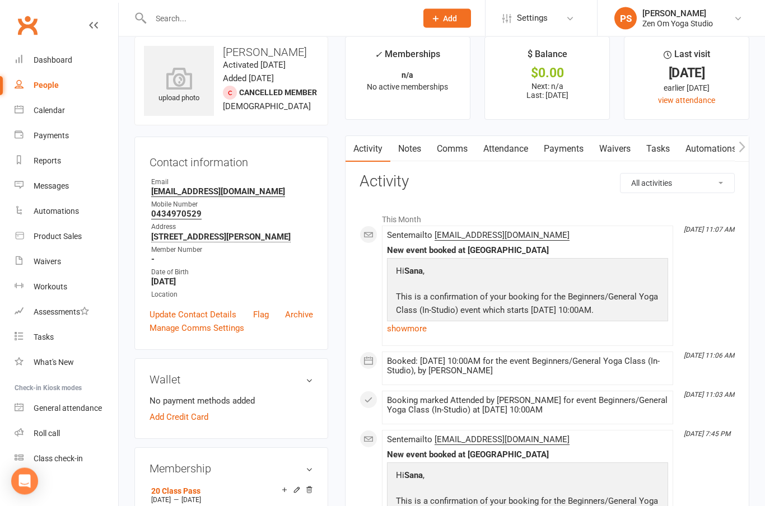
scroll to position [0, 0]
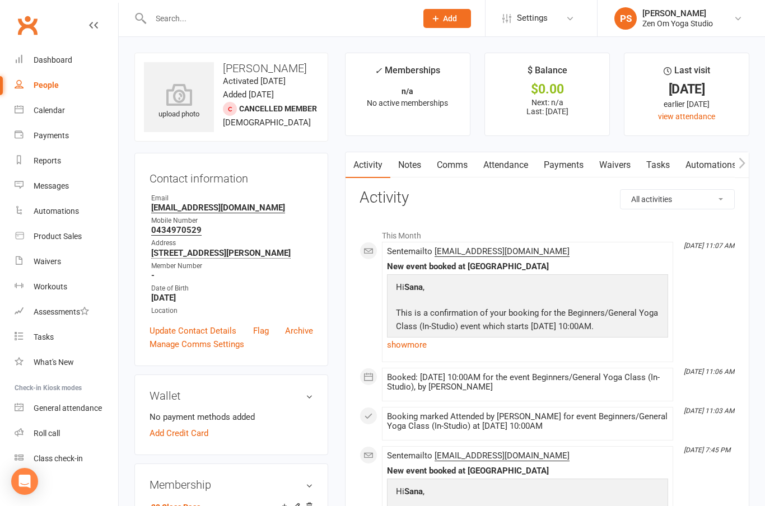
click at [39, 58] on div "Dashboard" at bounding box center [53, 59] width 39 height 9
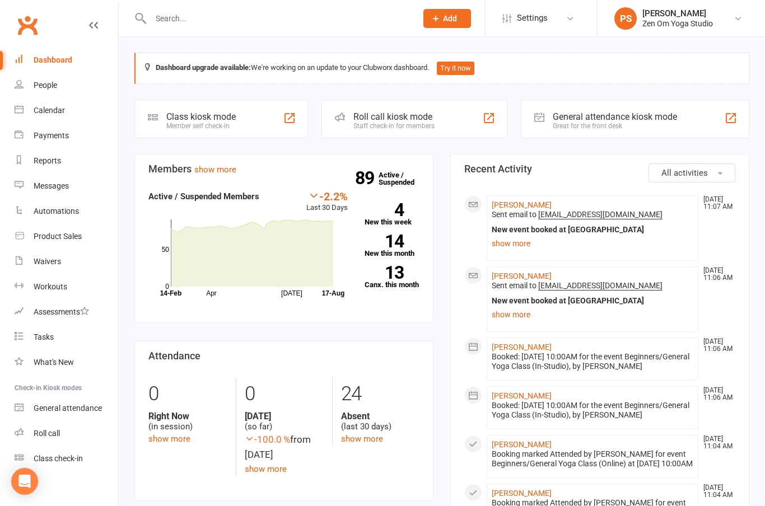
click at [217, 170] on link "show more" at bounding box center [215, 170] width 42 height 10
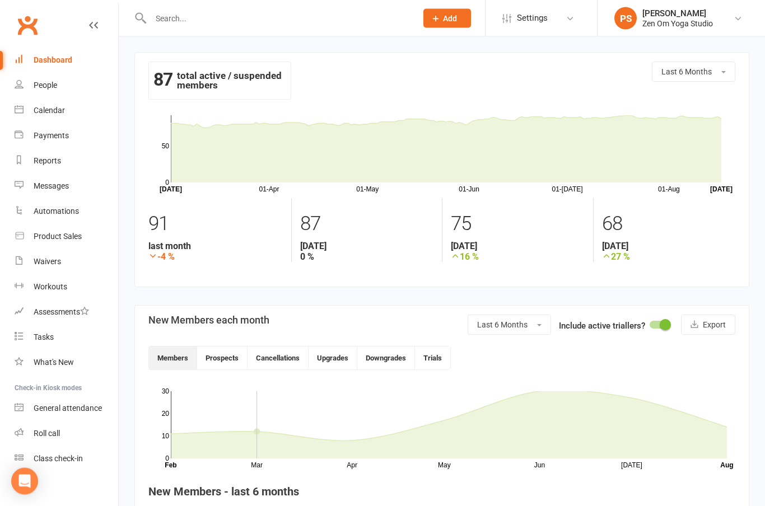
click at [50, 117] on link "Calendar" at bounding box center [67, 110] width 104 height 25
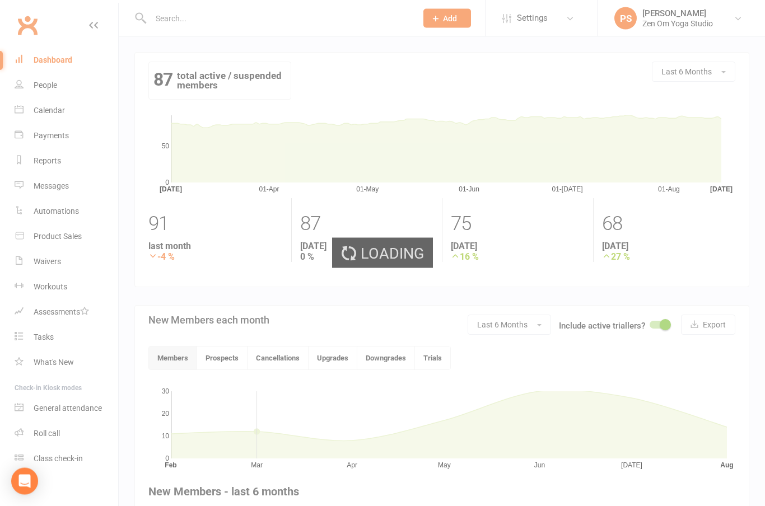
scroll to position [1, 0]
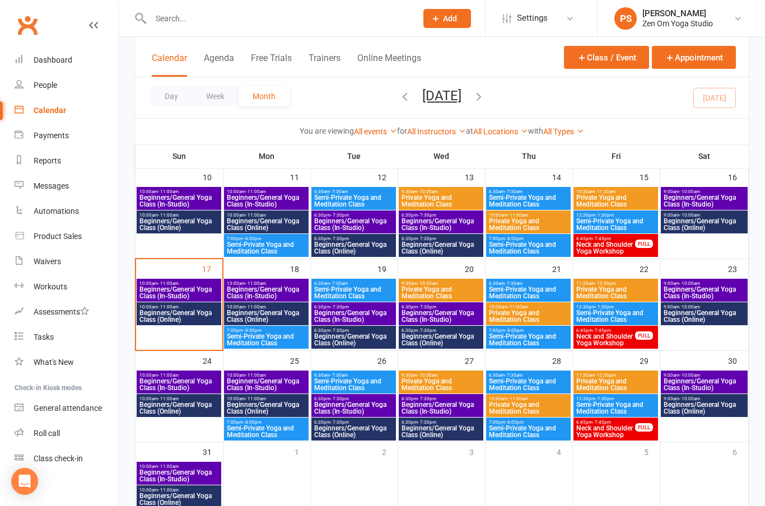
scroll to position [271, 0]
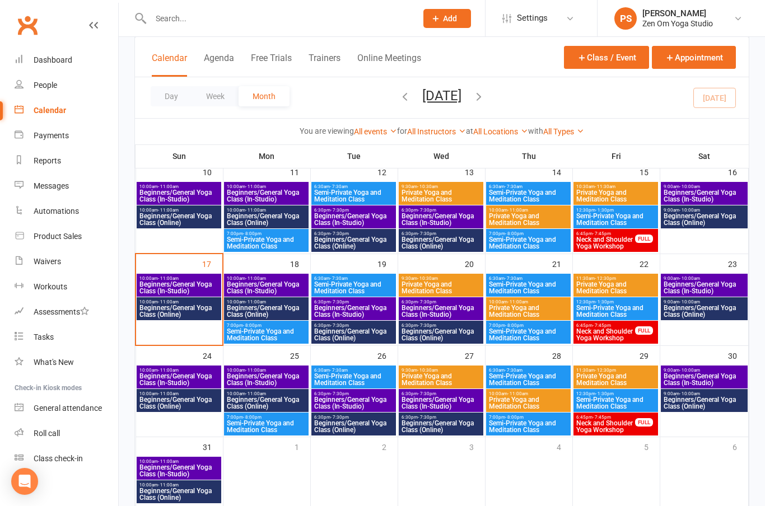
click at [181, 284] on span "Beginners/General Yoga Class (In-Studio)" at bounding box center [179, 287] width 80 height 13
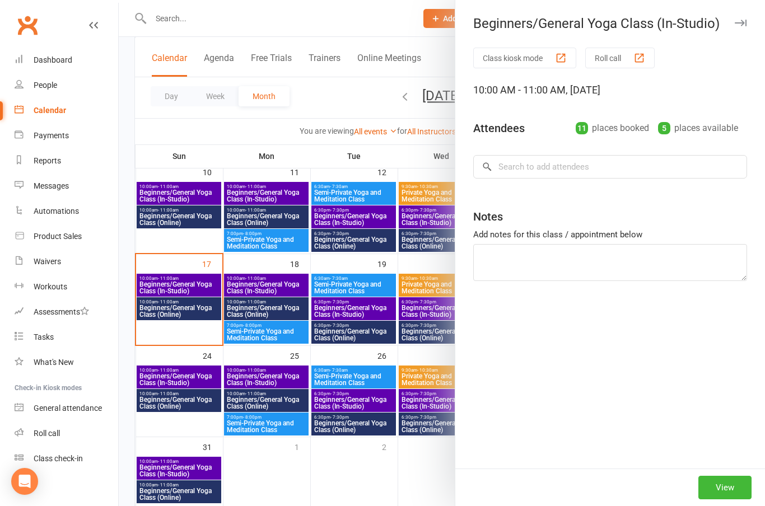
click at [180, 287] on div at bounding box center [442, 253] width 646 height 506
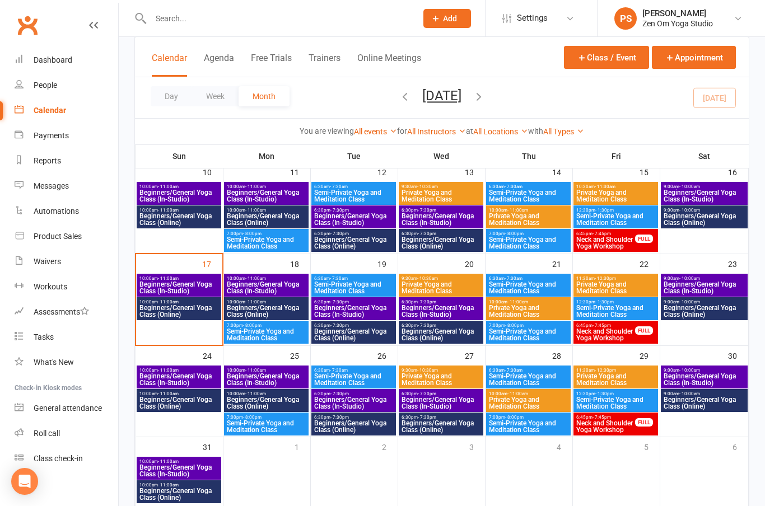
click at [175, 294] on span "Beginners/General Yoga Class (In-Studio)" at bounding box center [179, 287] width 80 height 13
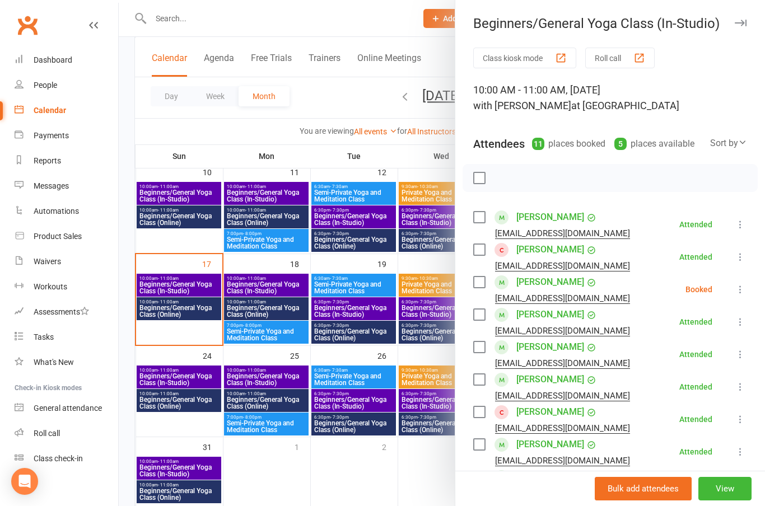
click at [742, 29] on button "button" at bounding box center [739, 22] width 13 height 13
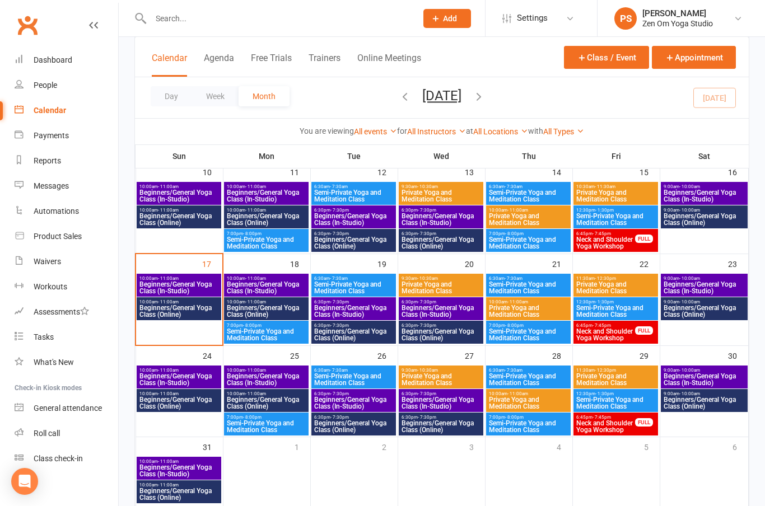
click at [166, 373] on span "Beginners/General Yoga Class (In-Studio)" at bounding box center [179, 379] width 80 height 13
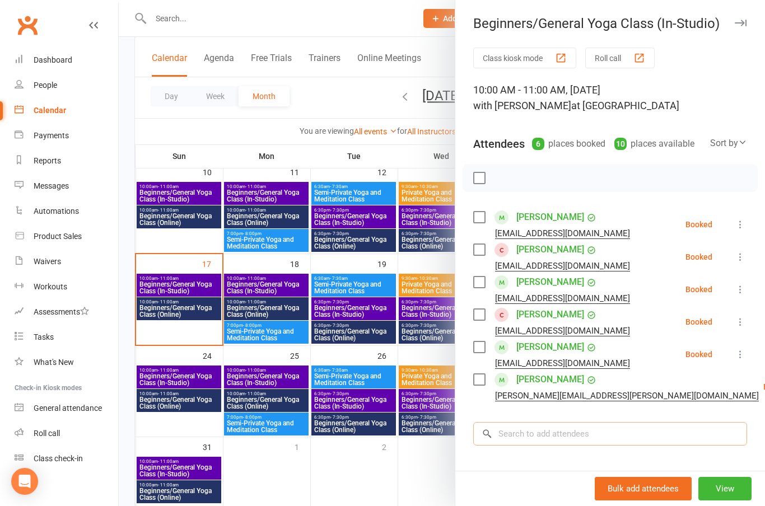
click at [600, 431] on input "search" at bounding box center [610, 434] width 274 height 24
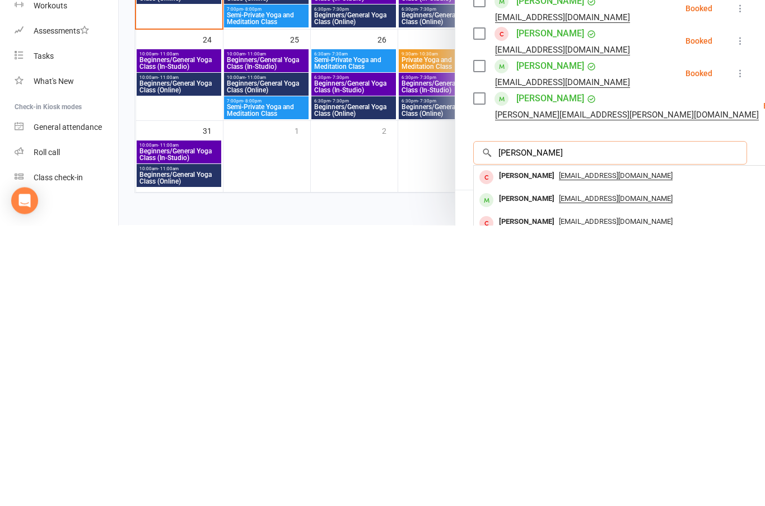
type input "[PERSON_NAME]"
click at [525, 472] on div "[PERSON_NAME]" at bounding box center [526, 480] width 64 height 16
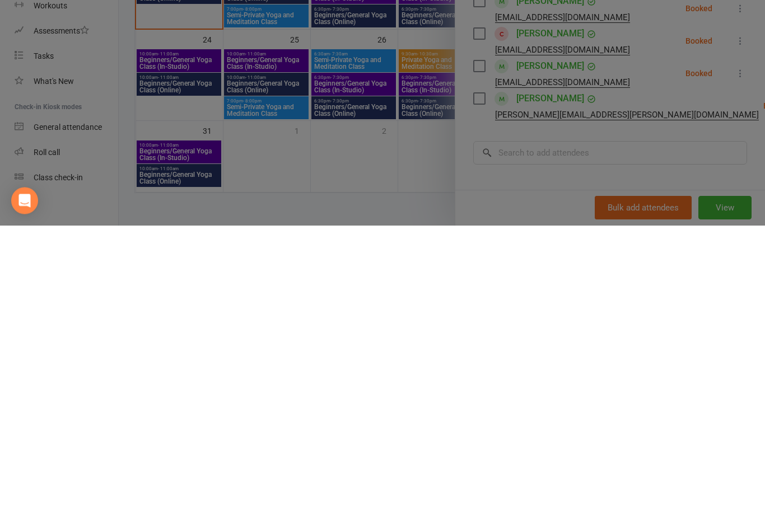
scroll to position [271, 0]
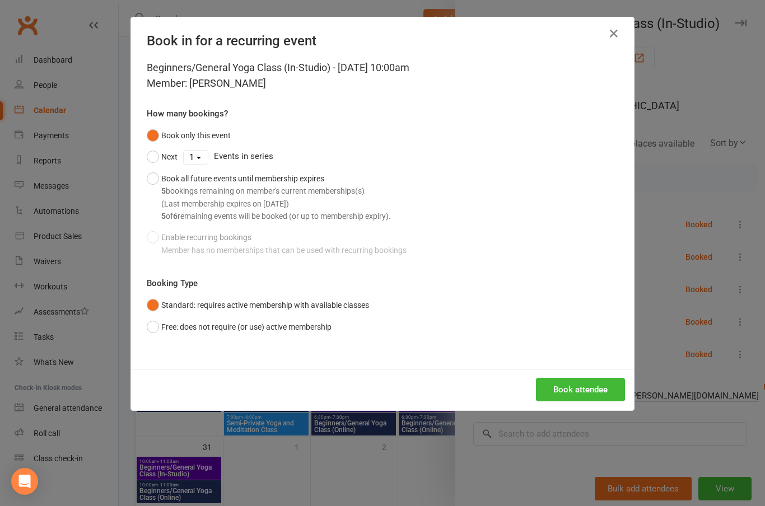
click at [582, 389] on button "Book attendee" at bounding box center [580, 390] width 89 height 24
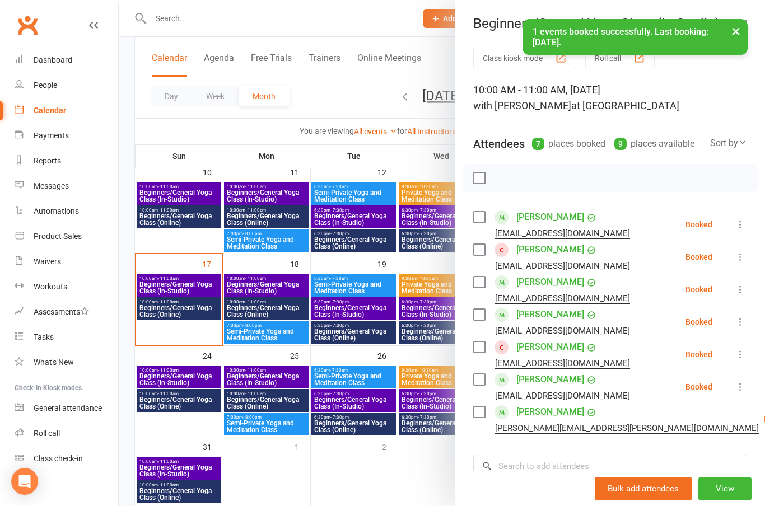
click at [729, 32] on button "×" at bounding box center [735, 31] width 20 height 24
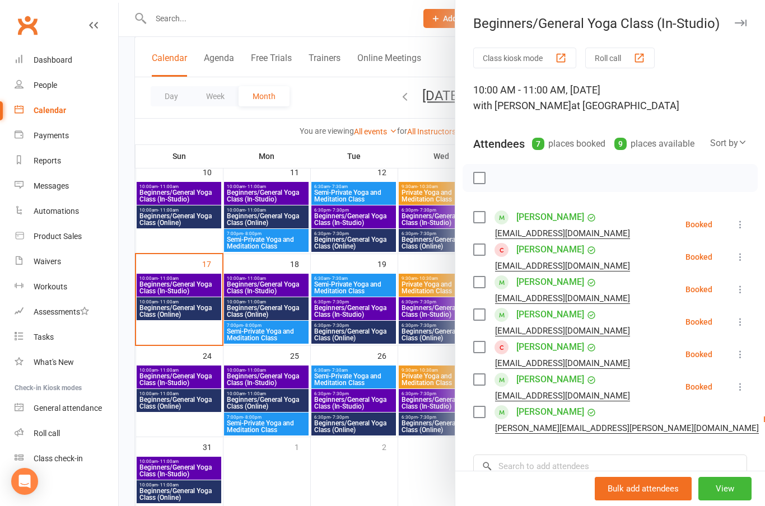
click at [739, 24] on icon "button" at bounding box center [740, 23] width 12 height 7
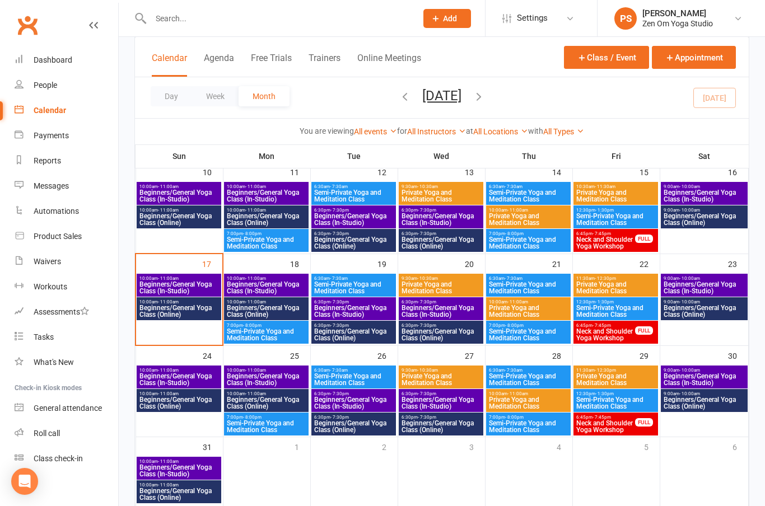
click at [700, 283] on span "Beginners/General Yoga Class (In-Studio)" at bounding box center [704, 287] width 82 height 13
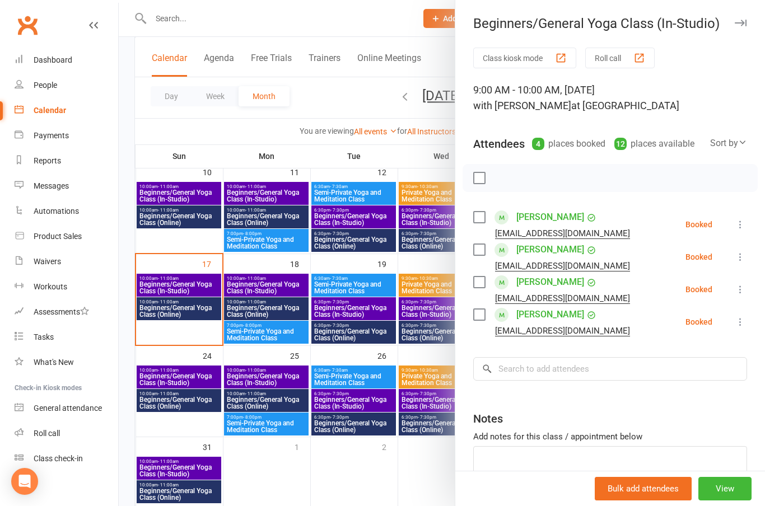
scroll to position [270, 0]
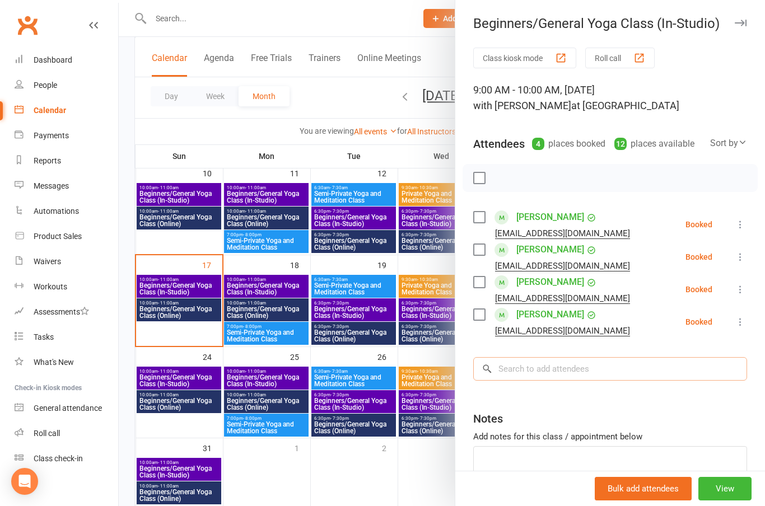
click at [582, 373] on input "search" at bounding box center [610, 369] width 274 height 24
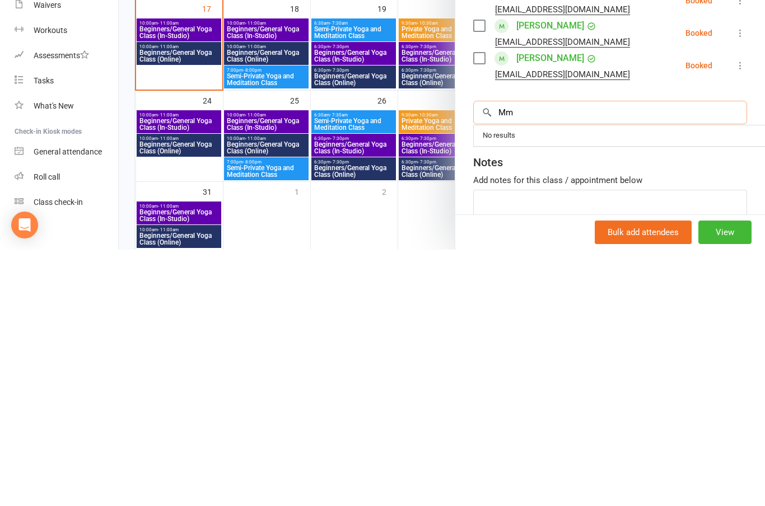
type input "M"
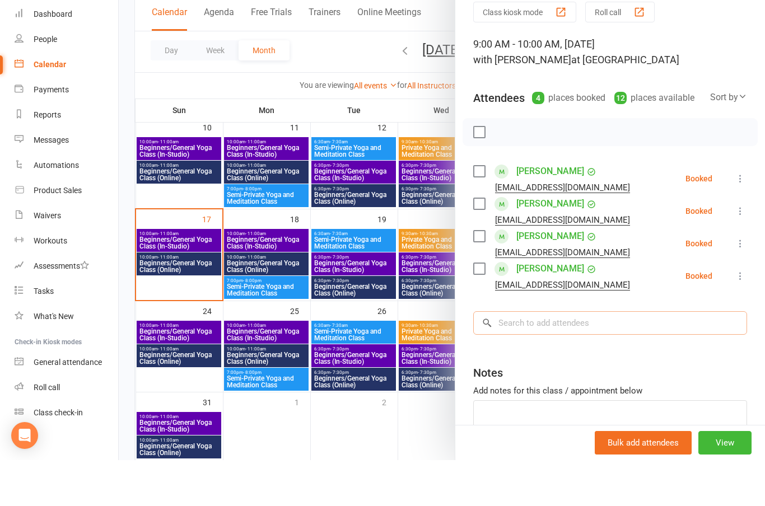
scroll to position [316, 0]
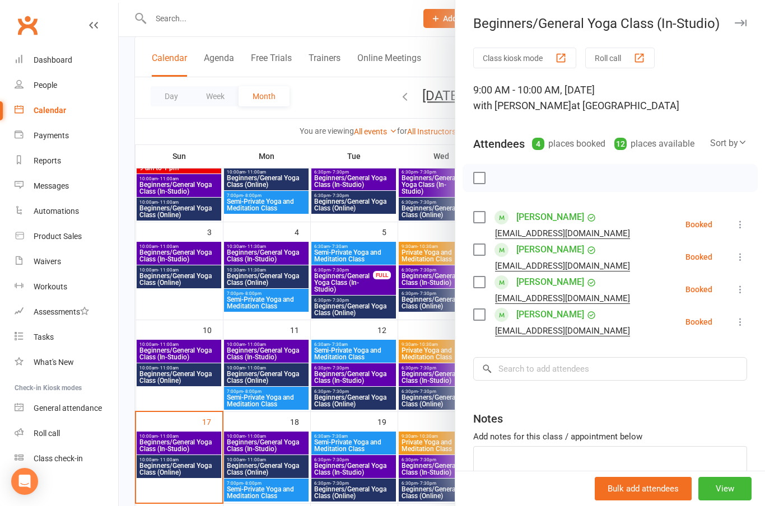
click at [743, 26] on icon "button" at bounding box center [740, 23] width 12 height 7
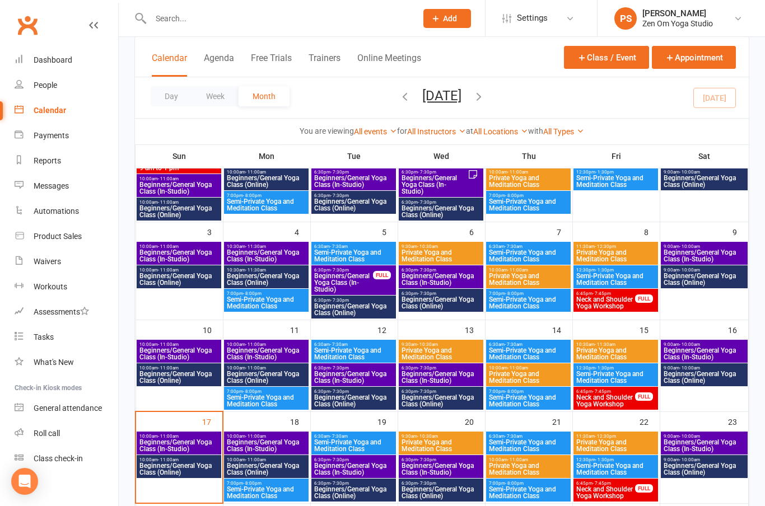
scroll to position [114, 0]
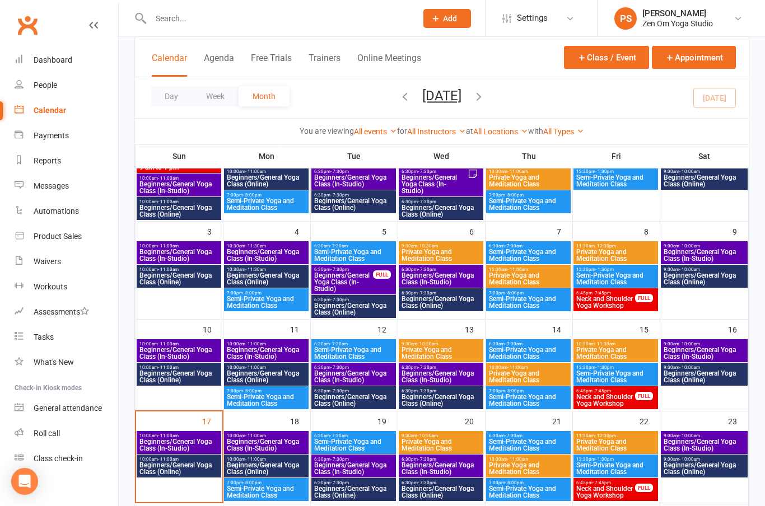
click at [732, 23] on link "PS [PERSON_NAME] Zen Om Yoga Studio" at bounding box center [681, 18] width 134 height 22
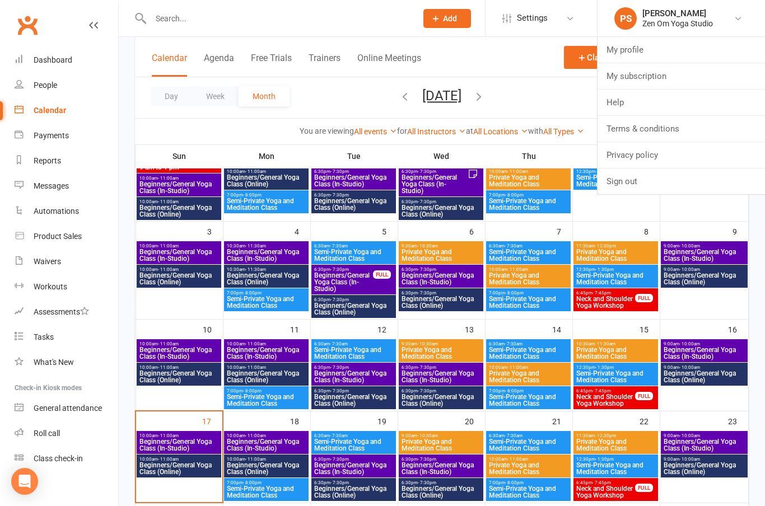
click at [648, 183] on link "Sign out" at bounding box center [680, 181] width 167 height 26
